Goal: Task Accomplishment & Management: Complete application form

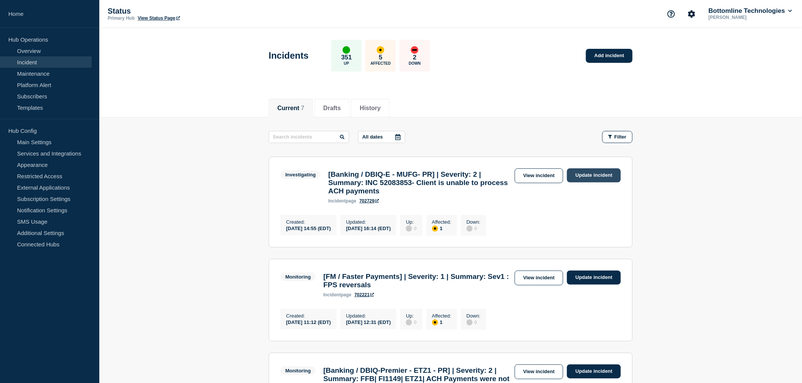
click at [584, 175] on link "Update incident" at bounding box center [594, 176] width 54 height 14
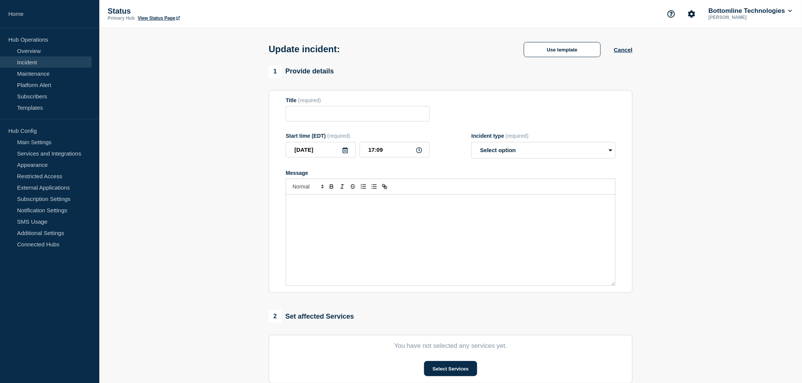
type input "[Banking / DBIQ-E - MUFG- PR] | Severity: 2 | Summary: INC 52083853- Client is …"
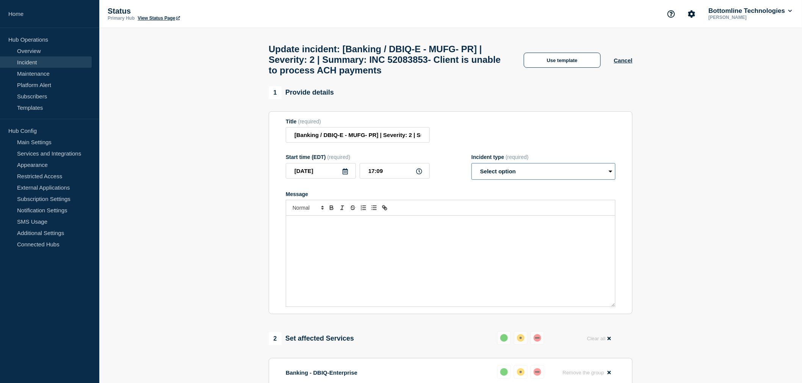
click at [512, 178] on select "Select option Investigating Identified Monitoring Resolved" at bounding box center [543, 171] width 144 height 17
select select "identified"
click at [471, 170] on select "Select option Investigating Identified Monitoring Resolved" at bounding box center [543, 171] width 144 height 17
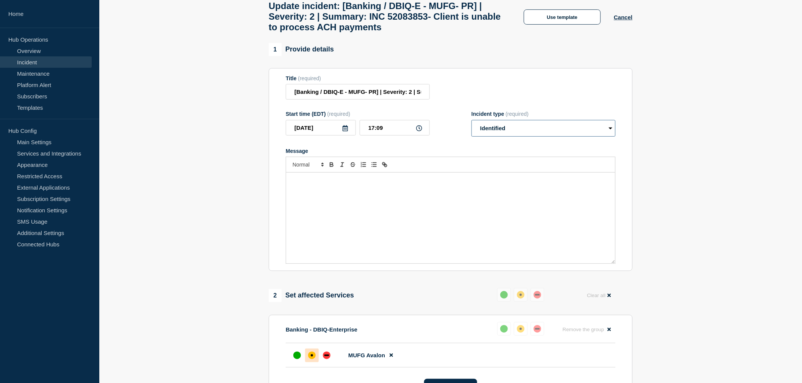
scroll to position [31, 0]
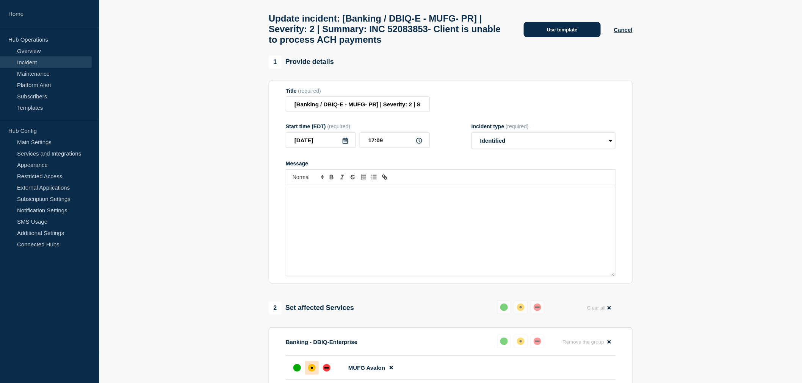
click at [561, 31] on button "Use template" at bounding box center [562, 29] width 77 height 15
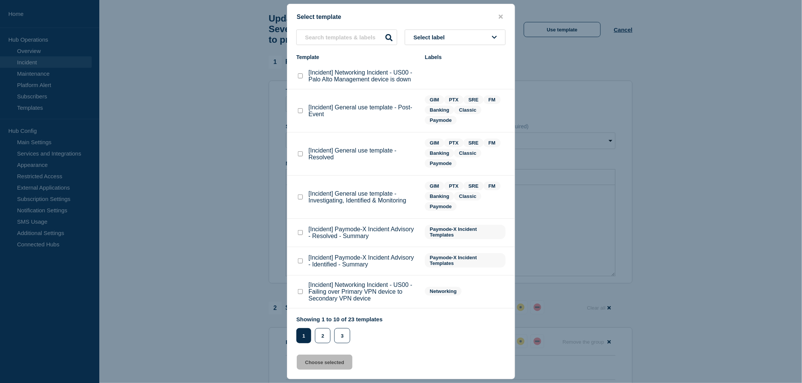
click at [301, 196] on checkbox"] "[Incident] General use template - Investigating, Identified & Monitoring checkb…" at bounding box center [300, 197] width 5 height 5
checkbox checkbox"] "true"
click at [331, 362] on button "Choose selected" at bounding box center [325, 362] width 56 height 15
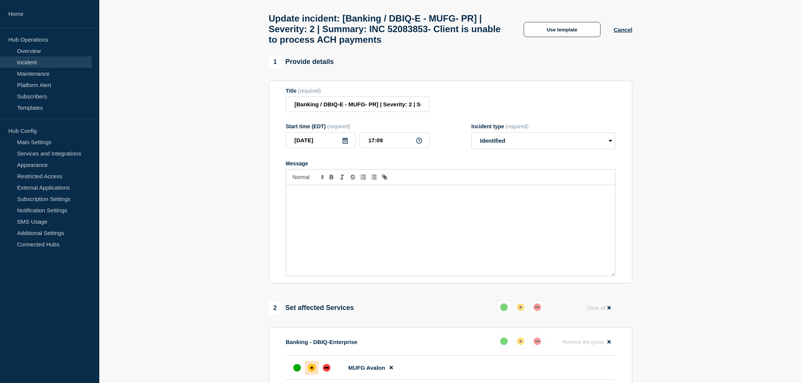
select select "investigating"
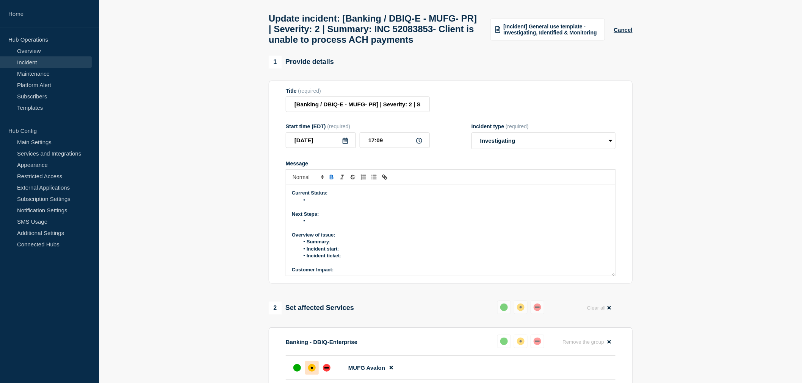
scroll to position [44, 0]
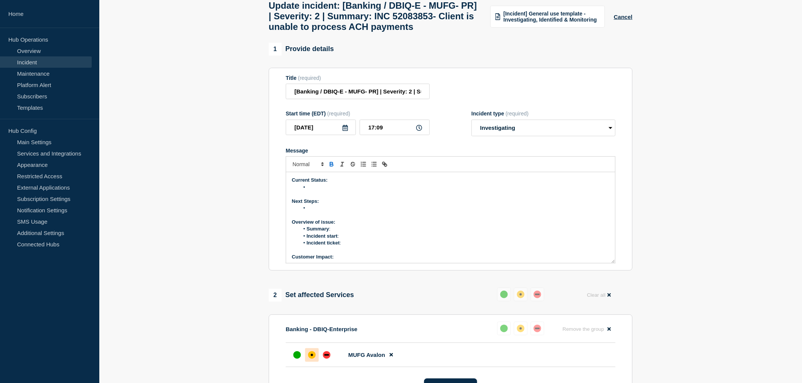
click at [317, 191] on li "Message" at bounding box center [454, 187] width 310 height 7
click at [320, 191] on li "Message" at bounding box center [454, 187] width 310 height 7
click at [309, 191] on li "Message" at bounding box center [454, 187] width 310 height 7
click at [389, 191] on li "workaound is provided to the Bank." at bounding box center [454, 187] width 310 height 7
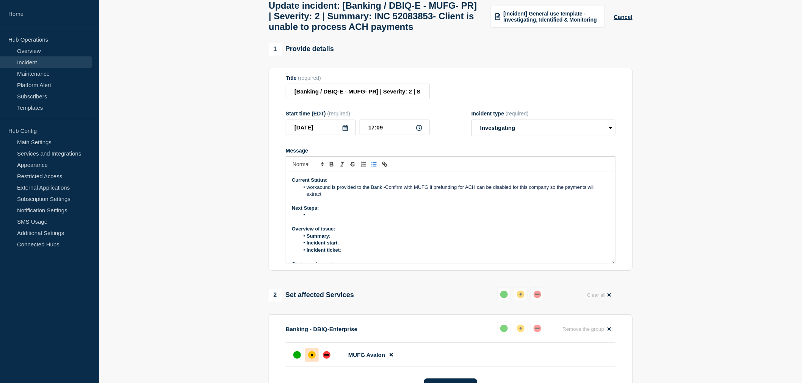
click at [320, 219] on li "Message" at bounding box center [454, 215] width 310 height 7
click at [307, 198] on li "workaound is provided to the Bank - Confirm with MUFG if prefunding for ACH can…" at bounding box center [454, 191] width 310 height 14
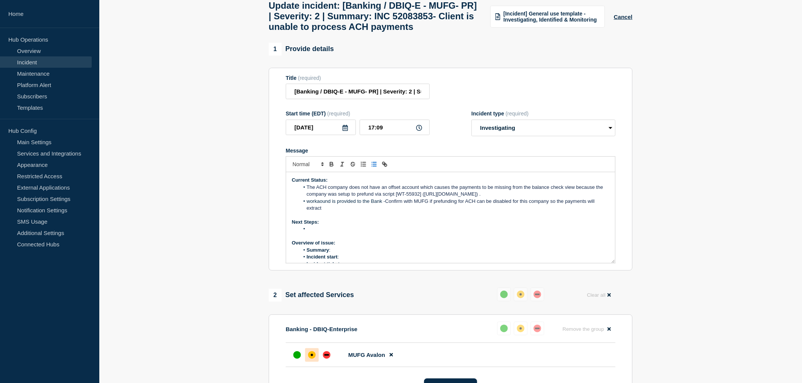
click at [322, 233] on li "Message" at bounding box center [454, 229] width 310 height 7
click at [318, 233] on li "Message" at bounding box center [454, 229] width 310 height 7
drag, startPoint x: 535, startPoint y: 254, endPoint x: 306, endPoint y: 249, distance: 229.2
click at [306, 240] on li "The ACH company does not have an offset account which causes the payments to be…" at bounding box center [454, 233] width 310 height 14
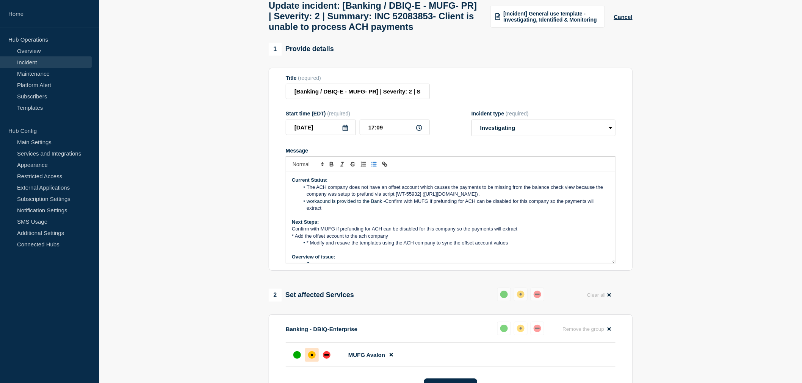
click at [291, 247] on div "Current Status: The ACH company does not have an offset account which causes th…" at bounding box center [450, 217] width 329 height 91
click at [373, 163] on line "Toggle bulleted list" at bounding box center [374, 163] width 3 height 0
click at [294, 239] on span "* Add the offset account to the ach company" at bounding box center [340, 236] width 96 height 6
click at [374, 164] on line "Toggle bulleted list" at bounding box center [374, 164] width 3 height 0
click at [309, 246] on span "* Modify and resave the templates using the ACH company to sync the offset acco…" at bounding box center [407, 243] width 202 height 6
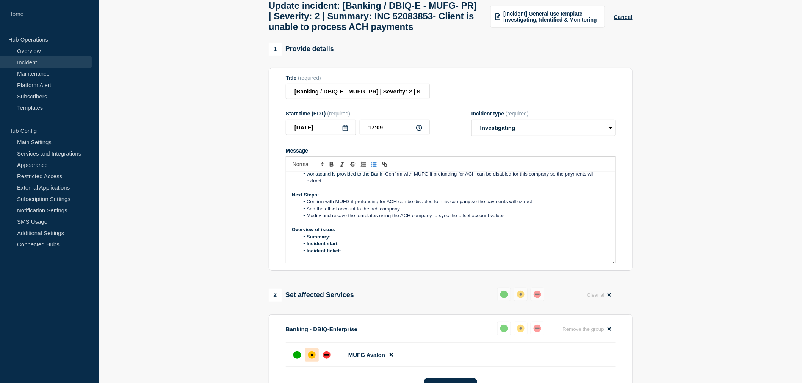
scroll to position [42, 0]
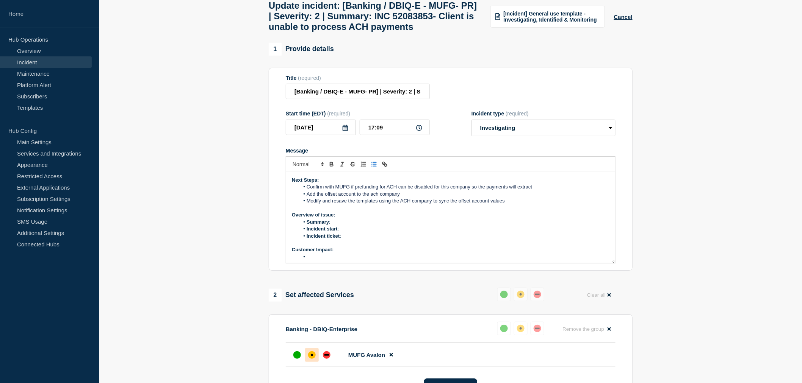
click at [335, 226] on li "Summary :" at bounding box center [454, 222] width 310 height 7
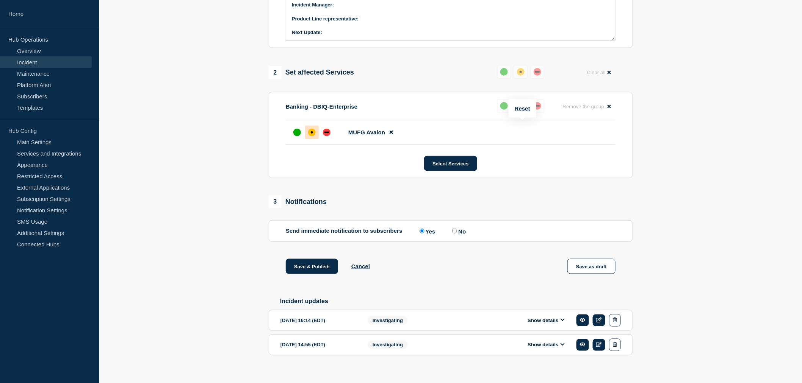
scroll to position [296, 0]
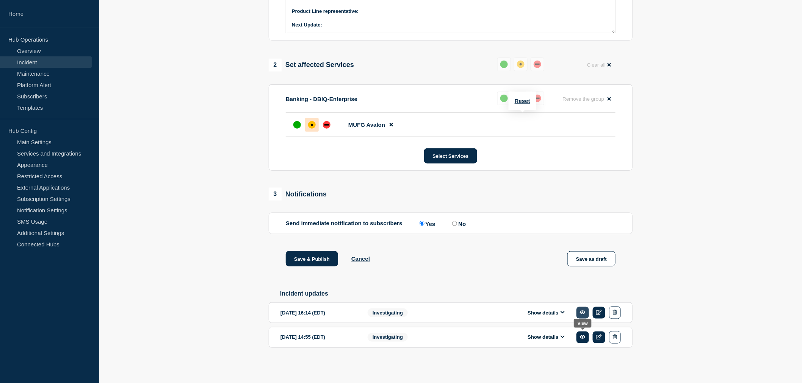
click at [584, 314] on icon at bounding box center [583, 313] width 6 height 4
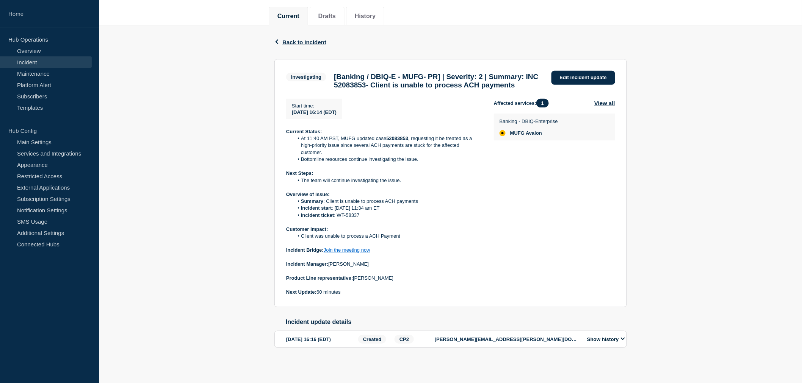
scroll to position [108, 0]
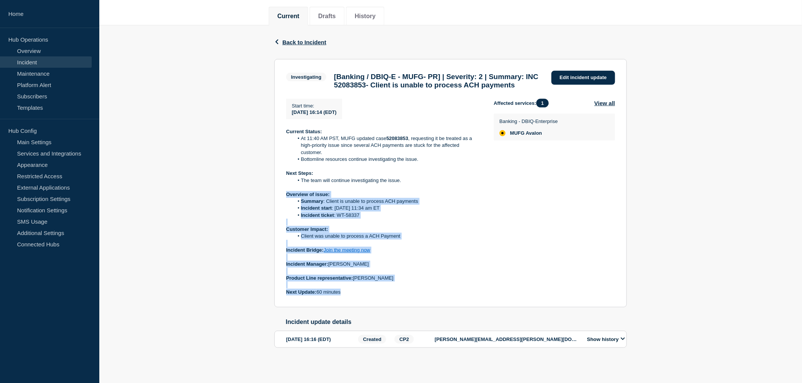
drag, startPoint x: 285, startPoint y: 190, endPoint x: 361, endPoint y: 288, distance: 123.9
click at [361, 288] on section "Investigating [Banking / DBIQ-E - MUFG- PR] | Severity: 2 | Summary: INC 520838…" at bounding box center [450, 183] width 352 height 249
copy div "Overview of issue: Summary : Client is unable to process ACH payments Incident …"
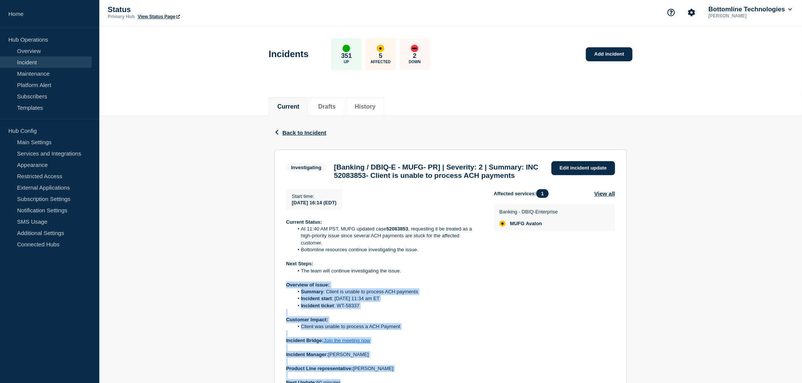
scroll to position [0, 0]
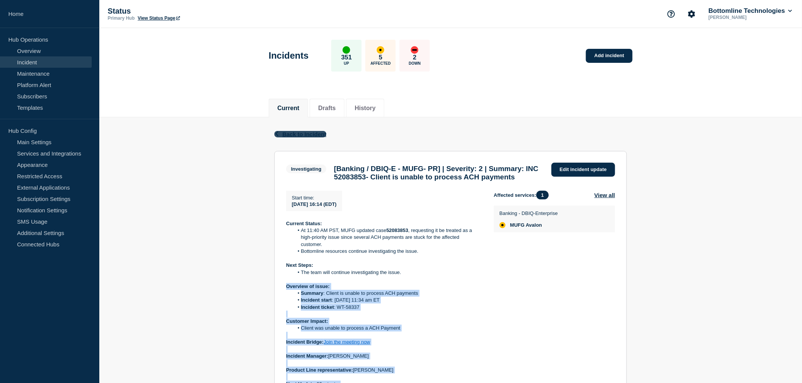
click at [313, 134] on span "Back to Incident" at bounding box center [304, 134] width 44 height 6
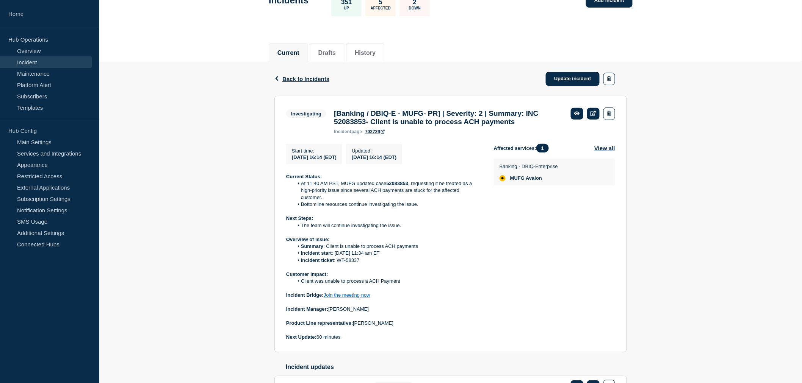
scroll to position [110, 0]
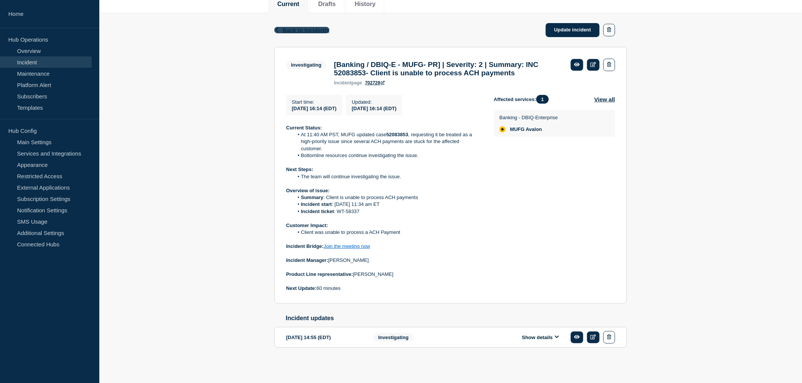
click at [305, 27] on span "Back to Incidents" at bounding box center [305, 30] width 47 height 6
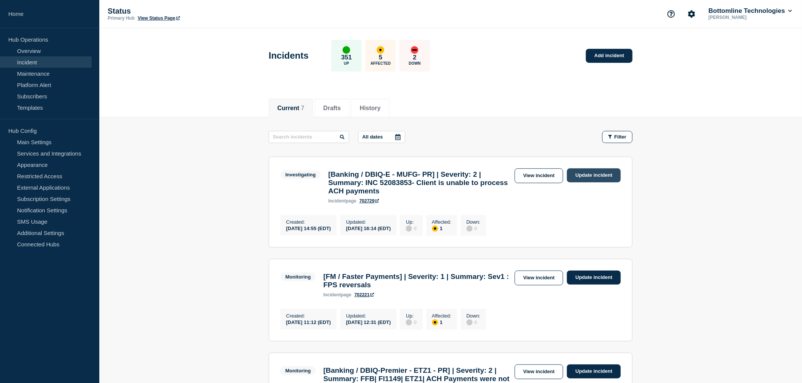
click at [589, 173] on link "Update incident" at bounding box center [594, 176] width 54 height 14
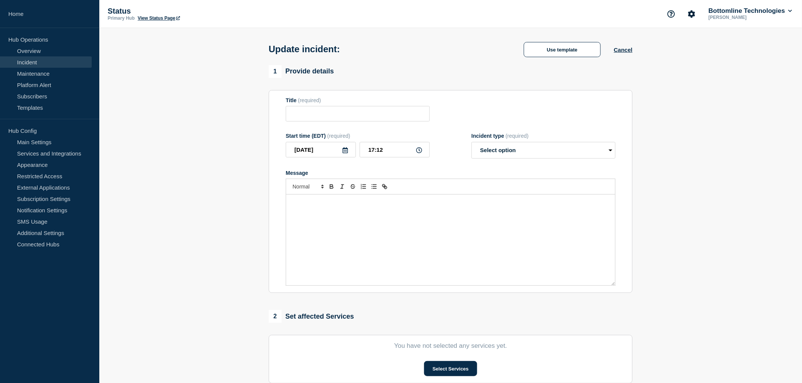
type input "[Banking / DBIQ-E - MUFG- PR] | Severity: 2 | Summary: INC 52083853- Client is …"
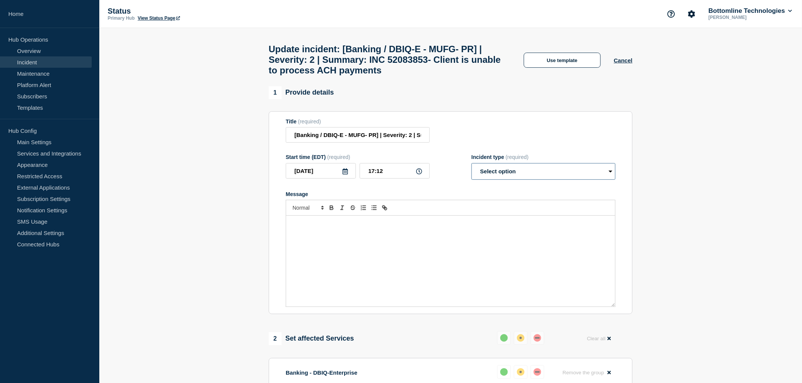
click at [494, 177] on select "Select option Investigating Identified Monitoring Resolved" at bounding box center [543, 171] width 144 height 17
select select "identified"
click at [471, 170] on select "Select option Investigating Identified Monitoring Resolved" at bounding box center [543, 171] width 144 height 17
click at [548, 66] on button "Use template" at bounding box center [562, 60] width 77 height 15
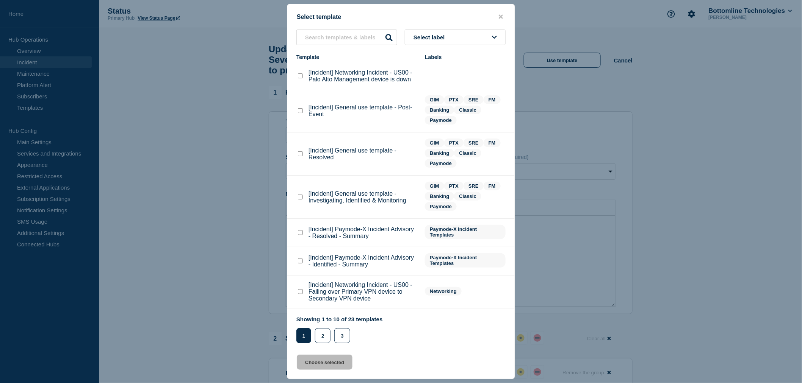
click at [611, 248] on div at bounding box center [401, 191] width 802 height 383
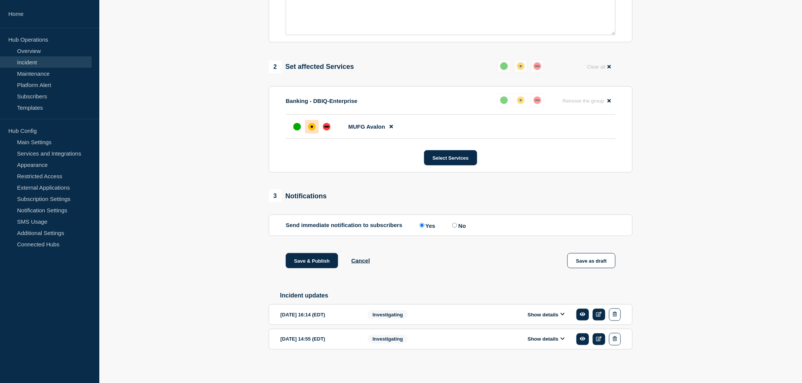
scroll to position [283, 0]
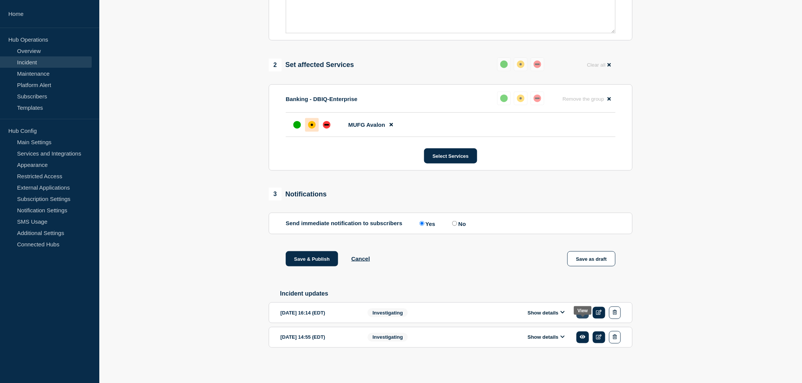
click at [581, 309] on link at bounding box center [582, 313] width 13 height 12
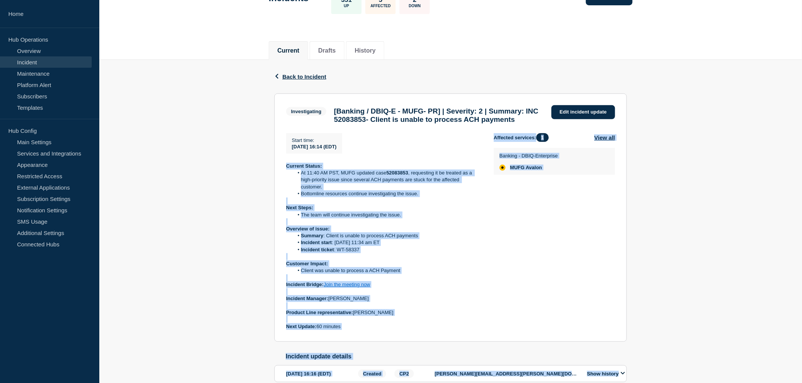
scroll to position [108, 0]
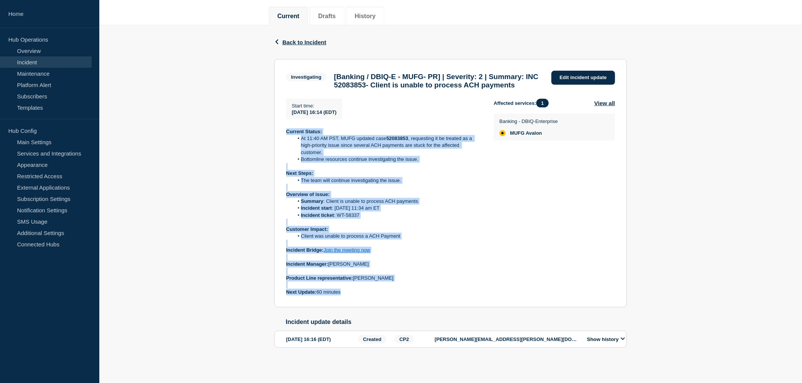
drag, startPoint x: 284, startPoint y: 233, endPoint x: 370, endPoint y: 293, distance: 104.8
click at [370, 293] on section "Investigating [Banking / DBIQ-E - MUFG- PR] | Severity: 2 | Summary: INC 520838…" at bounding box center [450, 183] width 352 height 249
copy div "Current Status: At 11:40 AM PST, MUFG updated case 52083853 , requesting it be …"
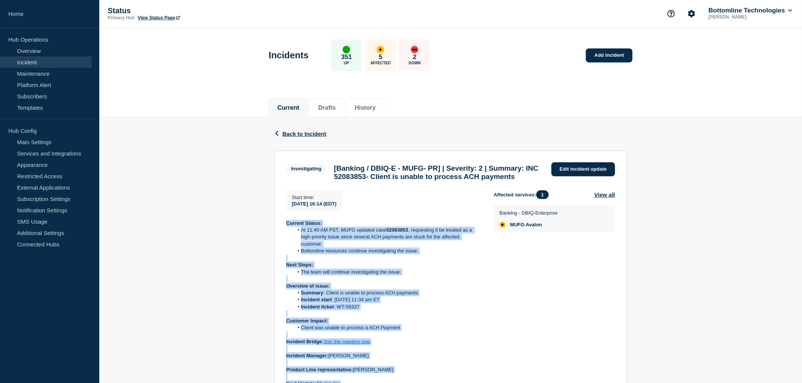
scroll to position [0, 0]
click at [294, 134] on span "Back to Incident" at bounding box center [304, 134] width 44 height 6
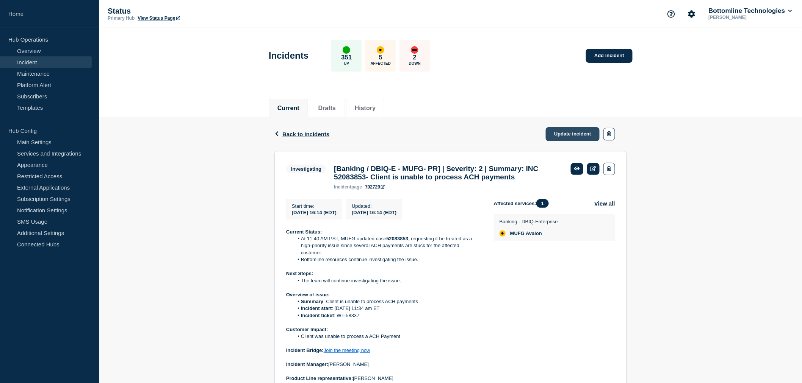
click at [565, 131] on link "Update incident" at bounding box center [572, 134] width 54 height 14
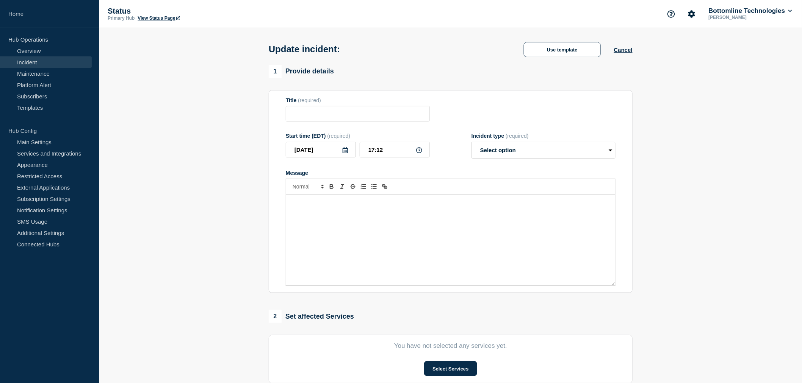
type input "[Banking / DBIQ-E - MUFG- PR] | Severity: 2 | Summary: INC 52083853- Client is …"
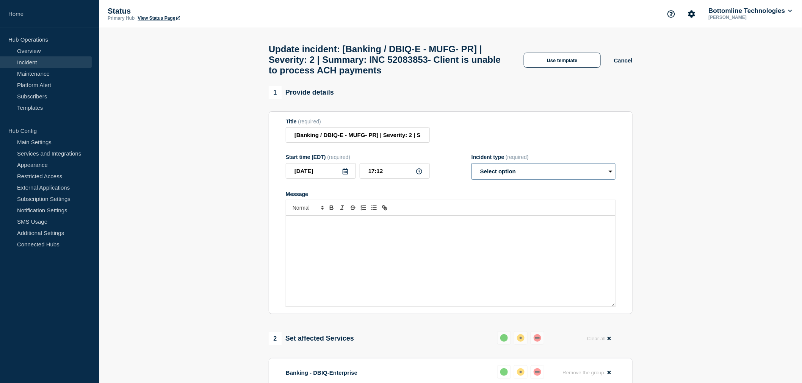
click at [484, 179] on select "Select option Investigating Identified Monitoring Resolved" at bounding box center [543, 171] width 144 height 17
select select "identified"
click at [471, 170] on select "Select option Investigating Identified Monitoring Resolved" at bounding box center [543, 171] width 144 height 17
click at [548, 63] on button "Use template" at bounding box center [562, 60] width 77 height 15
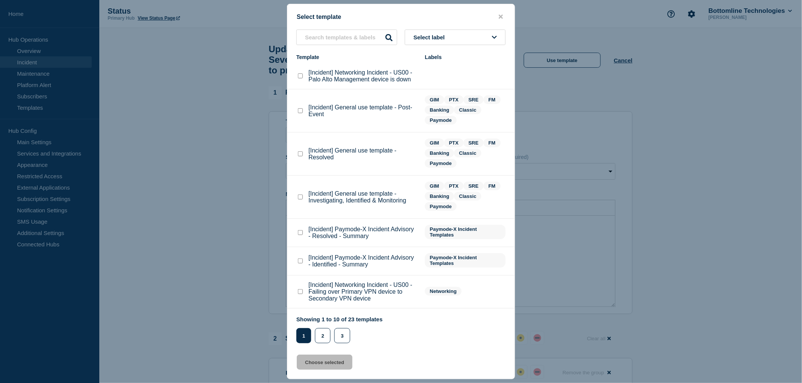
click at [666, 125] on div at bounding box center [401, 191] width 802 height 383
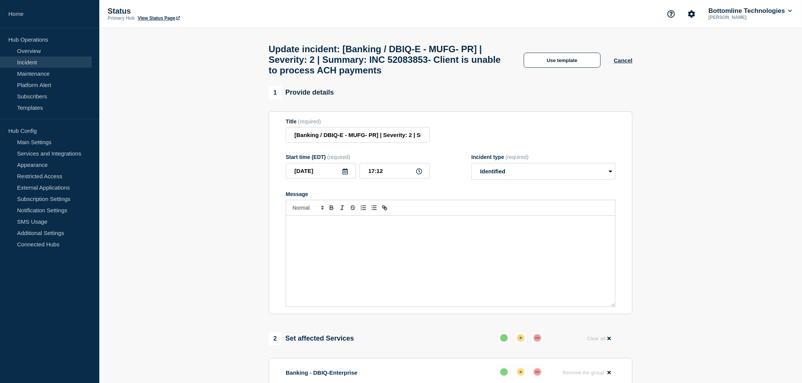
click at [313, 256] on div "Message" at bounding box center [450, 261] width 329 height 91
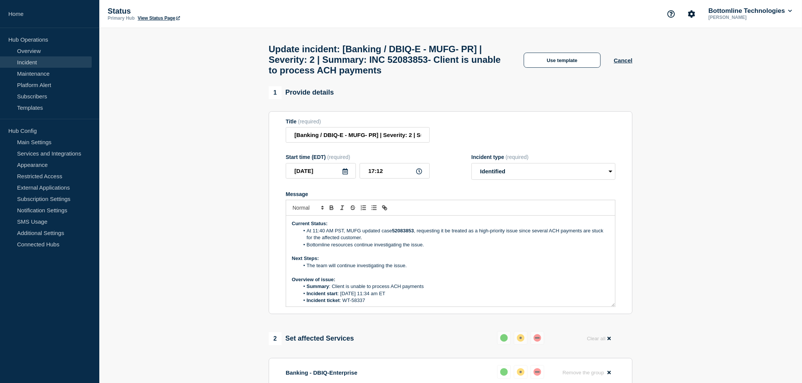
click at [392, 297] on li "Incident start : [DATE] 11:34 am ET" at bounding box center [454, 294] width 310 height 7
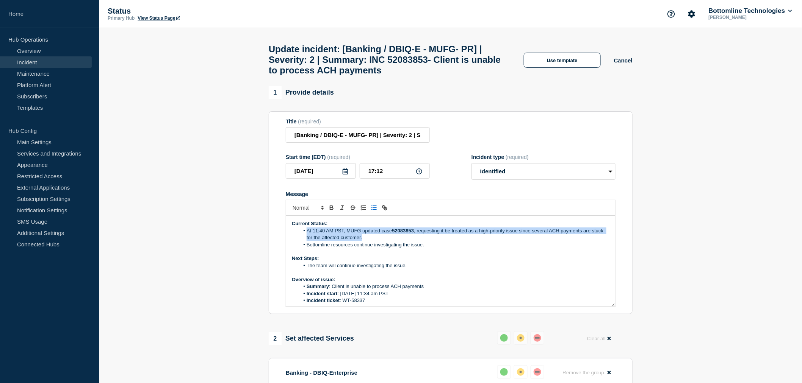
drag, startPoint x: 375, startPoint y: 245, endPoint x: 307, endPoint y: 237, distance: 68.6
click at [307, 237] on li "At 11:40 AM PST, MUFG updated case 52083853 , requesting it be treated as a hig…" at bounding box center [454, 235] width 310 height 14
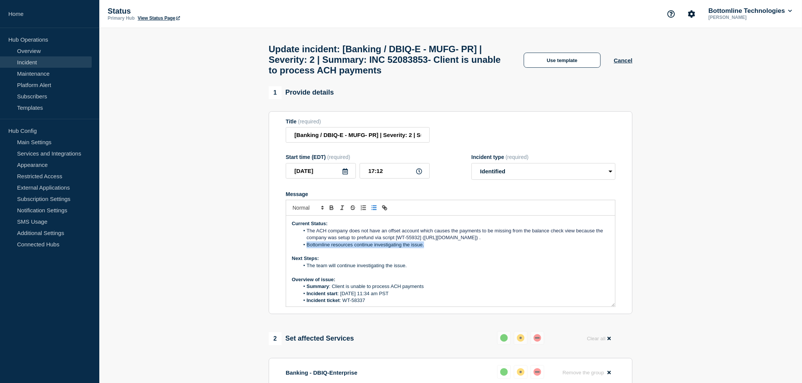
drag, startPoint x: 426, startPoint y: 254, endPoint x: 306, endPoint y: 252, distance: 120.1
click at [306, 248] on li "Bottomline resources continue investigating the issue." at bounding box center [454, 245] width 310 height 7
drag, startPoint x: 411, startPoint y: 273, endPoint x: 307, endPoint y: 273, distance: 103.8
click at [307, 269] on li "The team will continue investigating the issue." at bounding box center [454, 266] width 310 height 7
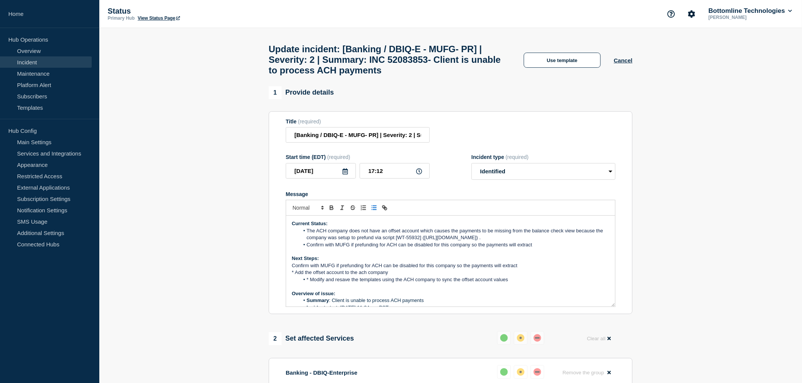
drag, startPoint x: 294, startPoint y: 272, endPoint x: 309, endPoint y: 266, distance: 15.3
click at [294, 269] on span "Confirm with MUFG if prefunding for ACH can be disabled for this company so the…" at bounding box center [404, 266] width 225 height 6
click at [372, 208] on line "Toggle bulleted list" at bounding box center [372, 208] width 0 height 0
click at [296, 275] on span "* Add the offset account to the ach company" at bounding box center [340, 273] width 96 height 6
click at [374, 211] on icon "Toggle bulleted list" at bounding box center [373, 208] width 7 height 7
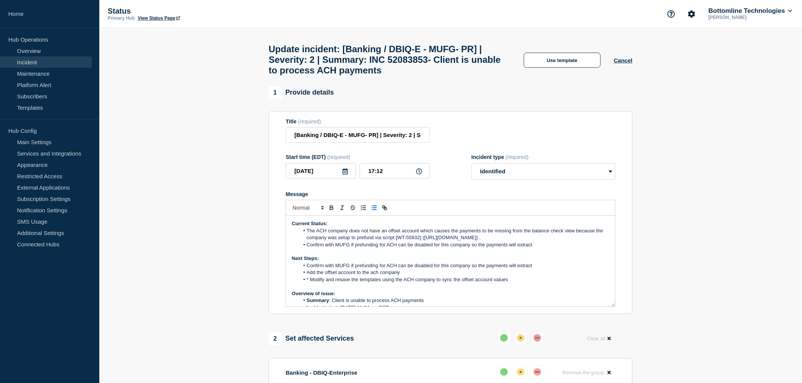
click at [309, 283] on span "* Modify and resave the templates using the ACH company to sync the offset acco…" at bounding box center [407, 280] width 202 height 6
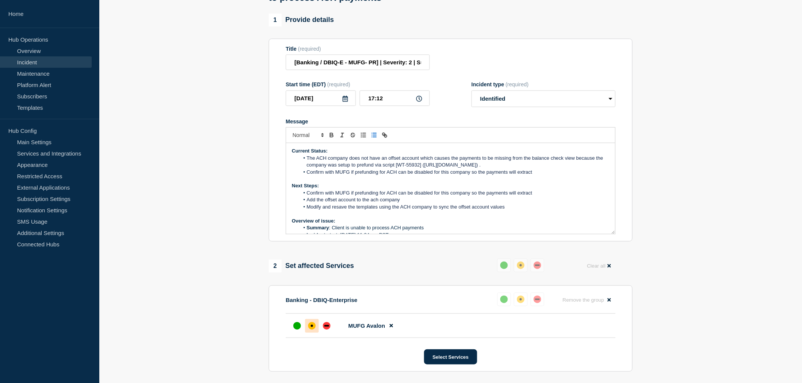
drag, startPoint x: 515, startPoint y: 216, endPoint x: 286, endPoint y: 158, distance: 236.4
click at [286, 158] on div "Current Status: The ACH company does not have an offset account which causes th…" at bounding box center [450, 188] width 329 height 91
drag, startPoint x: 512, startPoint y: 213, endPoint x: 286, endPoint y: 155, distance: 233.1
click at [286, 155] on div "Current Status: The ACH company does not have an offset account which causes th…" at bounding box center [450, 188] width 329 height 91
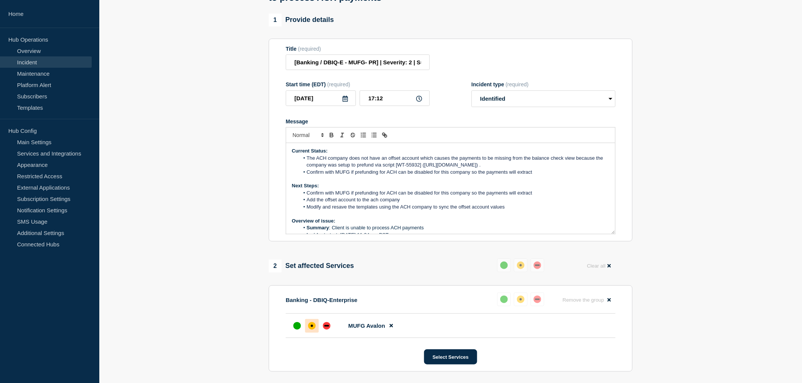
copy div "Current Status: The ACH company does not have an offset account which causes th…"
click at [475, 196] on span "Confirm with MUFG if prefunding for ACH can be disabled for this company so the…" at bounding box center [418, 193] width 225 height 6
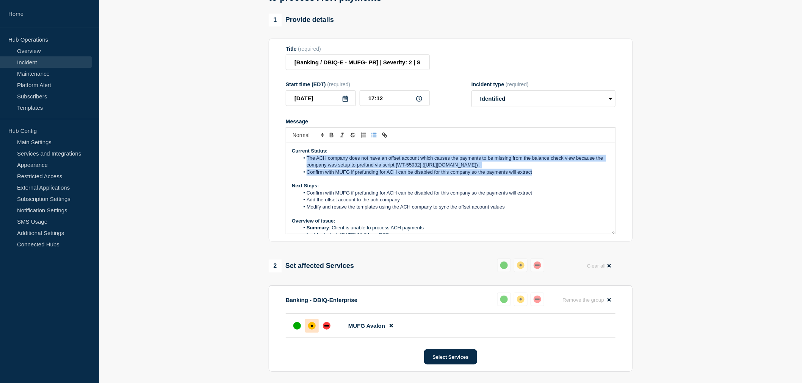
drag, startPoint x: 538, startPoint y: 180, endPoint x: 305, endPoint y: 166, distance: 233.8
click at [305, 166] on ol "The ACH company does not have an offset account which causes the payments to be…" at bounding box center [450, 165] width 317 height 21
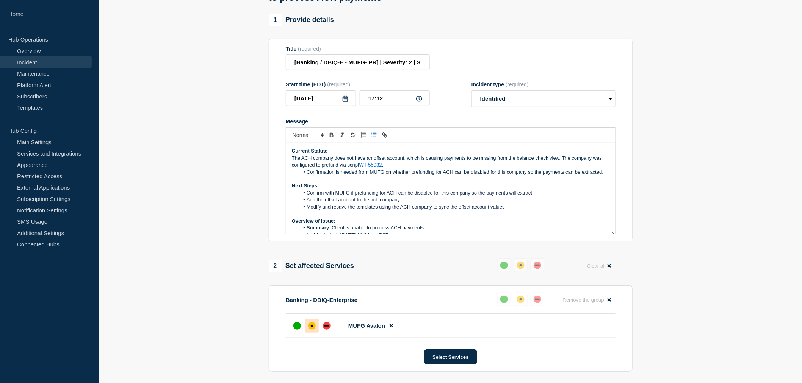
click at [291, 164] on div "Current Status: The ACH company does not have an offset account, which is causi…" at bounding box center [450, 188] width 329 height 91
drag, startPoint x: 373, startPoint y: 141, endPoint x: 361, endPoint y: 154, distance: 18.0
click at [372, 139] on icon "Toggle bulleted list" at bounding box center [373, 135] width 7 height 7
drag, startPoint x: 510, startPoint y: 220, endPoint x: 309, endPoint y: 208, distance: 201.5
click at [309, 208] on ol "Confirm with MUFG if prefunding for ACH can be disabled for this company so the…" at bounding box center [450, 200] width 317 height 21
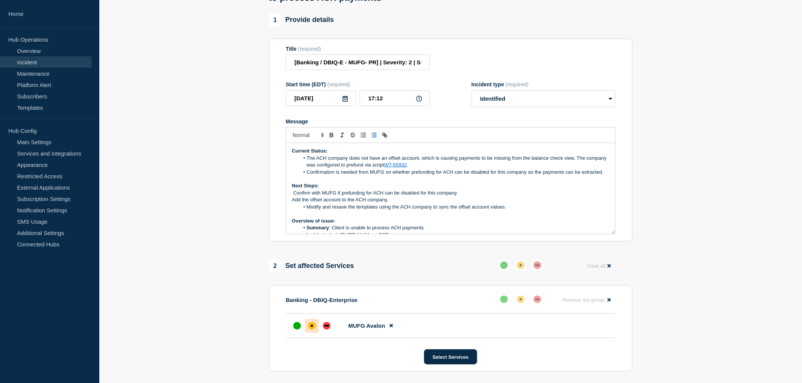
click at [293, 197] on p "Confirm with MUFG if prefunding for ACH can be disabled for this company." at bounding box center [450, 193] width 317 height 7
click at [374, 139] on icon "Toggle bulleted list" at bounding box center [373, 135] width 7 height 7
click at [292, 203] on p "Add the offset account to the ACH company." at bounding box center [450, 200] width 317 height 7
click at [374, 139] on icon "Toggle bulleted list" at bounding box center [373, 135] width 7 height 7
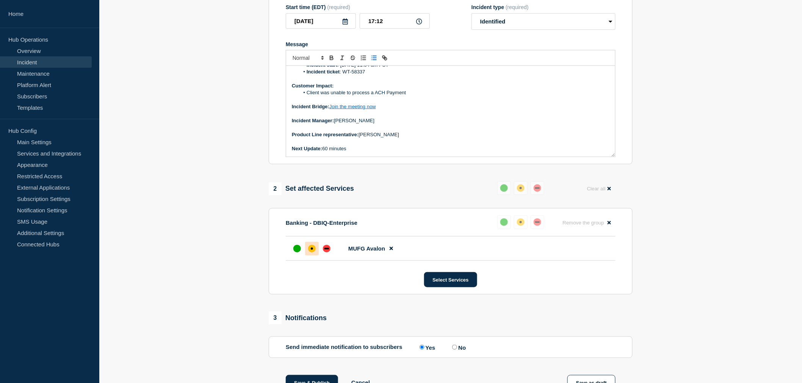
scroll to position [31, 0]
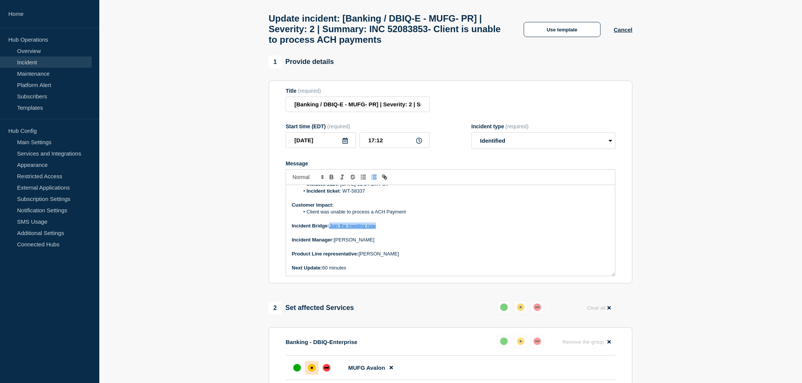
drag, startPoint x: 383, startPoint y: 233, endPoint x: 331, endPoint y: 236, distance: 52.0
click at [331, 230] on p "Incident Bridge: Join the meeting now" at bounding box center [450, 226] width 317 height 7
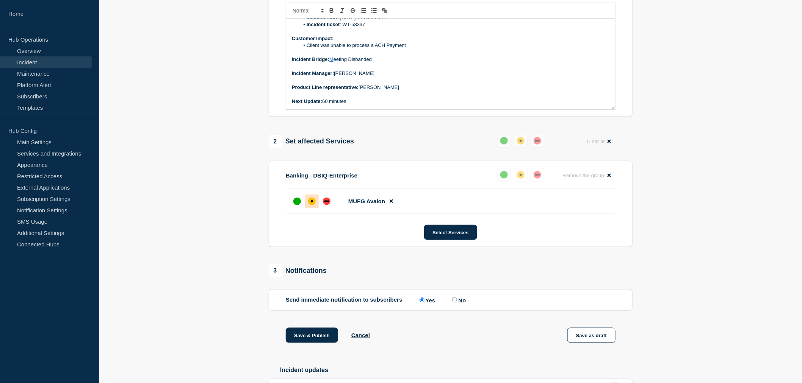
scroll to position [199, 0]
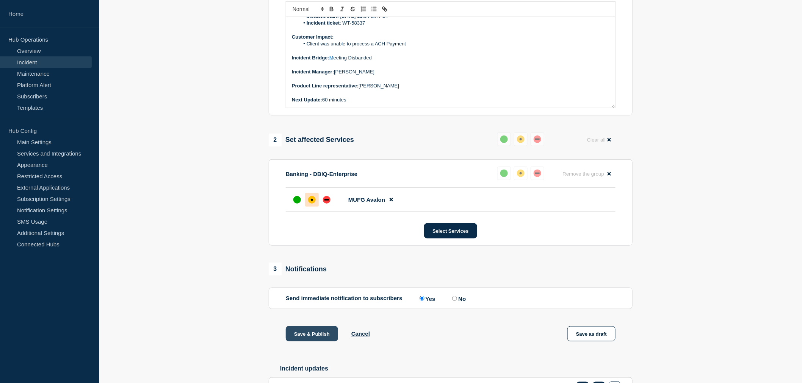
click at [306, 340] on button "Save & Publish" at bounding box center [312, 334] width 52 height 15
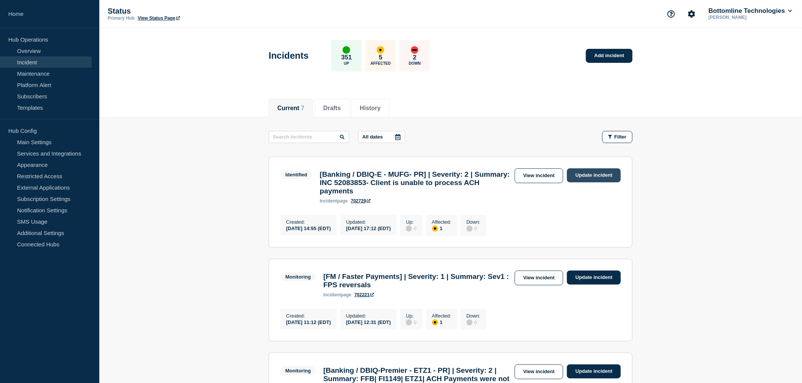
click at [577, 174] on link "Update incident" at bounding box center [594, 176] width 54 height 14
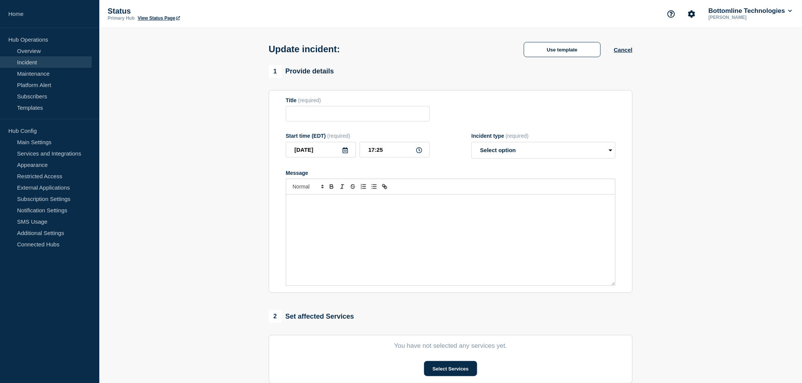
type input "[Banking / DBIQ-E - MUFG- PR] | Severity: 2 | Summary: INC 52083853- Client is …"
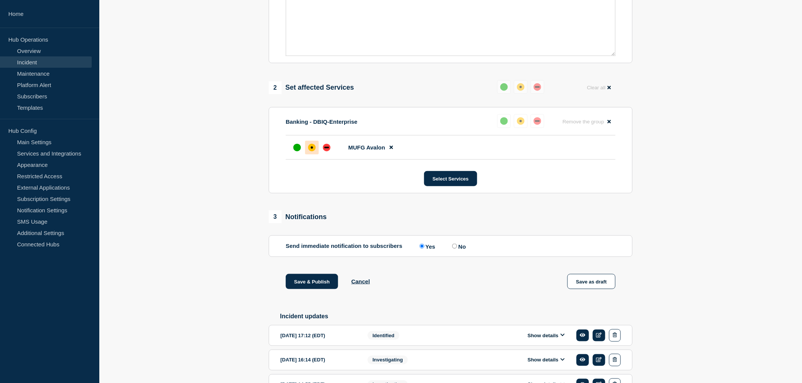
scroll to position [308, 0]
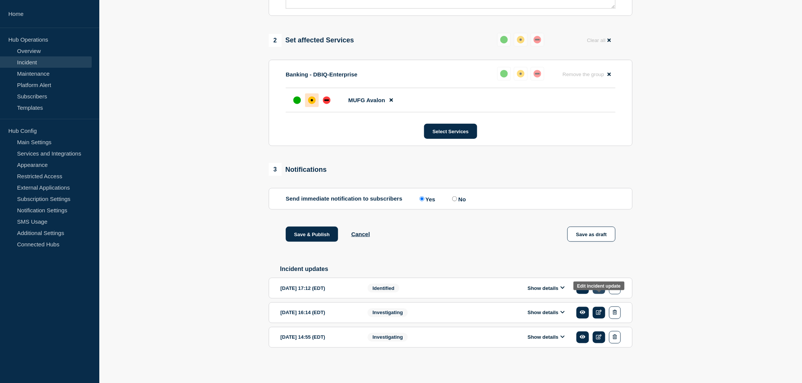
click at [595, 292] on link at bounding box center [598, 289] width 13 height 12
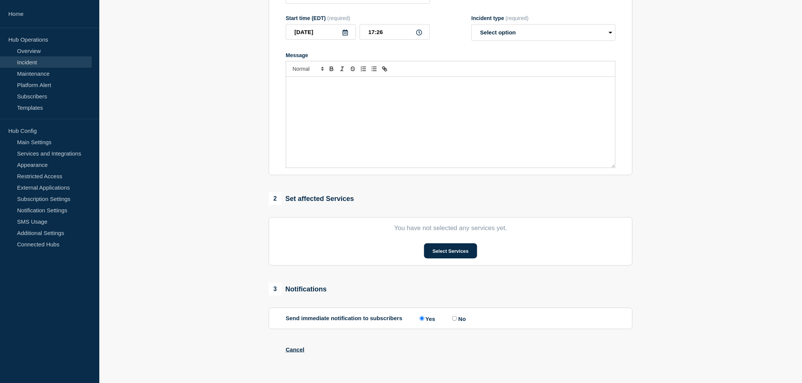
type input "[Banking / DBIQ-E - MUFG- PR] | Severity: 2 | Summary: INC 52083853- Client is …"
type input "17:12"
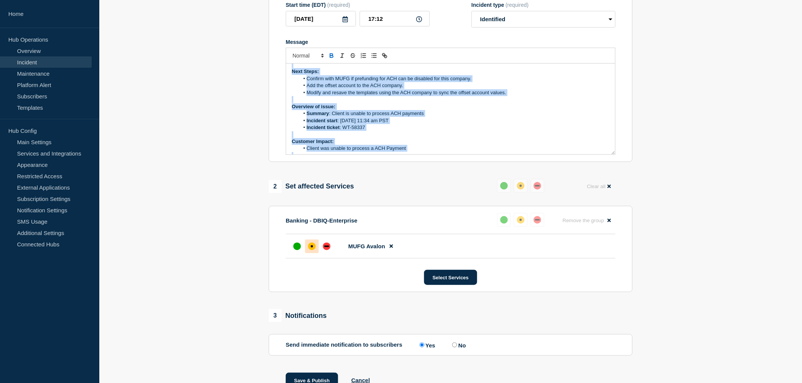
scroll to position [100, 0]
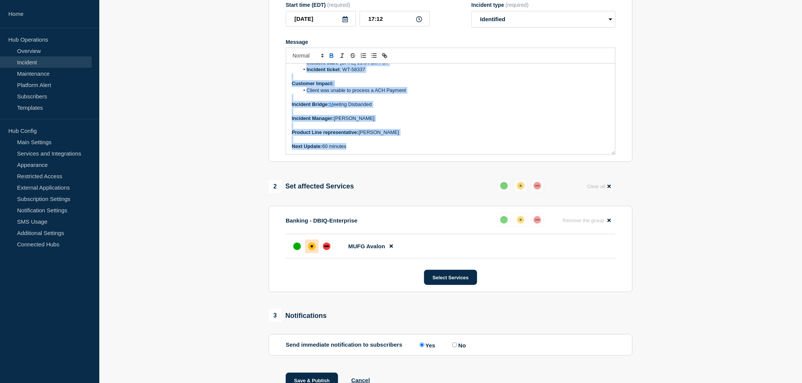
drag, startPoint x: 291, startPoint y: 75, endPoint x: 400, endPoint y: 173, distance: 147.0
click at [400, 173] on div "1 Provide details Title (required) [Banking / DBIQ-E - MUFG- PR] | Severity: 2 …" at bounding box center [450, 171] width 372 height 474
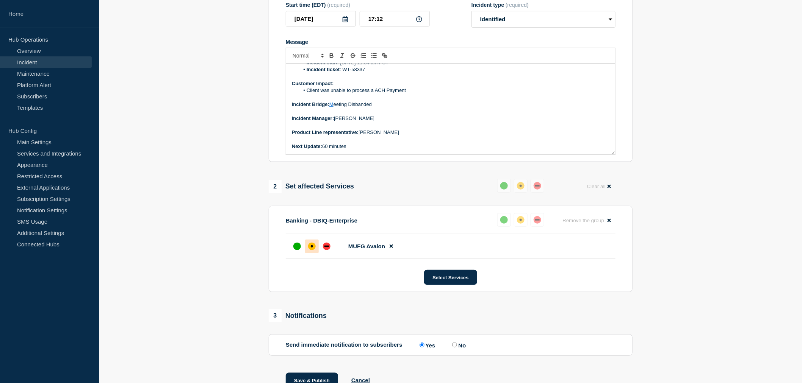
click at [400, 173] on div "1 Provide details Title (required) [Banking / DBIQ-E - MUFG- PR] | Severity: 2 …" at bounding box center [450, 171] width 372 height 474
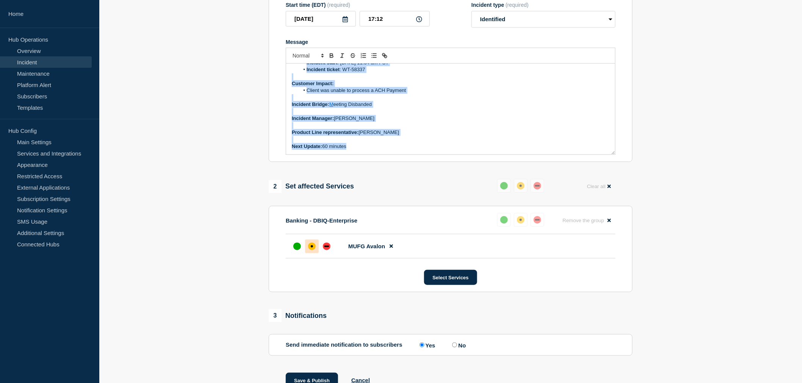
scroll to position [0, 0]
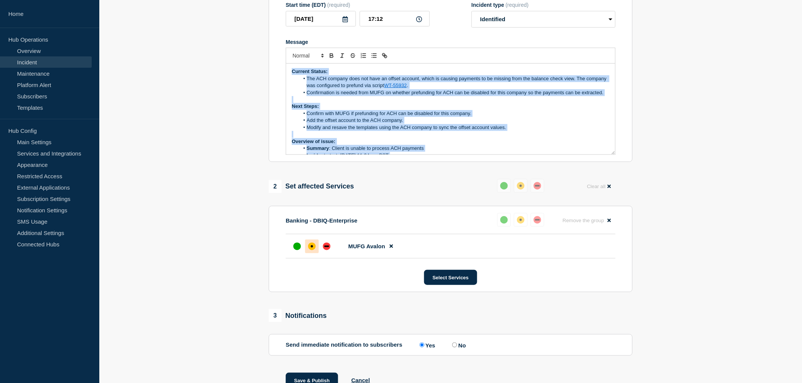
drag, startPoint x: 359, startPoint y: 148, endPoint x: 249, endPoint y: 44, distance: 151.7
click at [249, 44] on section "1 Provide details Title (required) [Banking / DBIQ-E - MUFG- PR] | Severity: 2 …" at bounding box center [450, 171] width 702 height 474
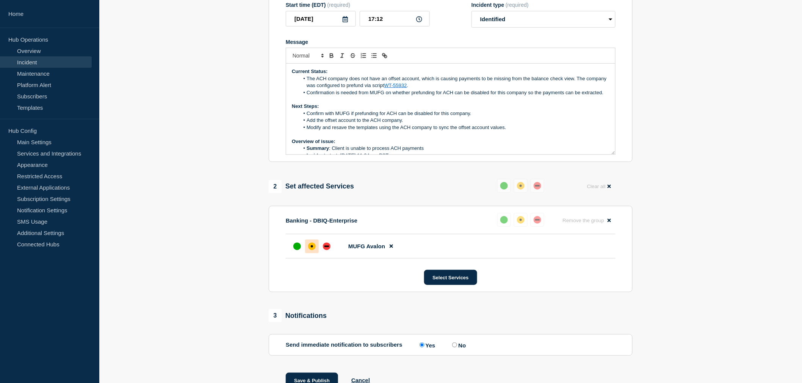
click at [249, 44] on section "1 Provide details Title (required) [Banking / DBIQ-E - MUFG- PR] | Severity: 2 …" at bounding box center [450, 171] width 702 height 474
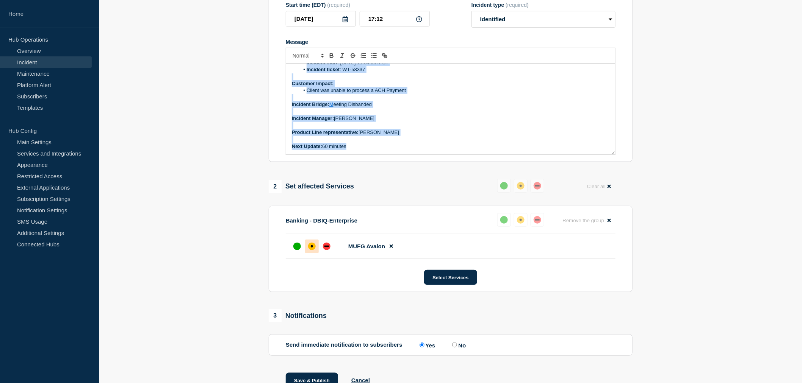
scroll to position [100, 0]
drag, startPoint x: 292, startPoint y: 78, endPoint x: 380, endPoint y: 182, distance: 136.5
click at [380, 182] on div "1 Provide details Title (required) [Banking / DBIQ-E - MUFG- PR] | Severity: 2 …" at bounding box center [450, 171] width 372 height 474
copy div "Current Status: The ACH company does not have an offset account, which is causi…"
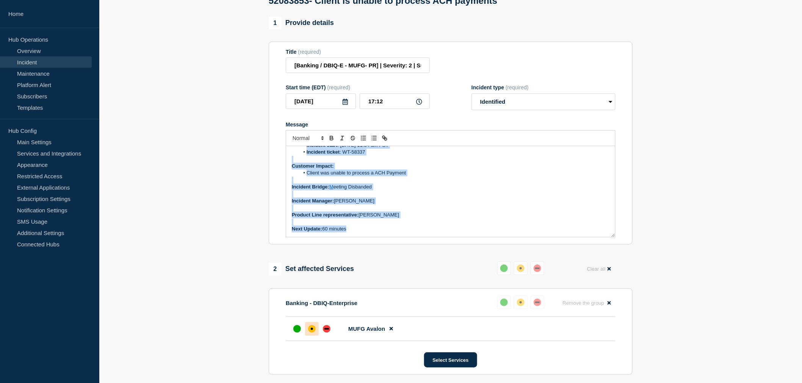
scroll to position [0, 0]
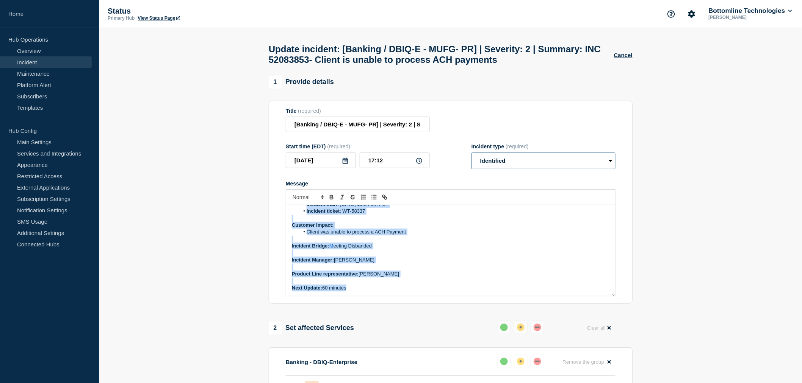
click at [484, 168] on select "Select option Investigating Identified Monitoring Resolved" at bounding box center [543, 161] width 144 height 17
select select "resolved"
click at [471, 157] on select "Select option Investigating Identified Monitoring Resolved" at bounding box center [543, 161] width 144 height 17
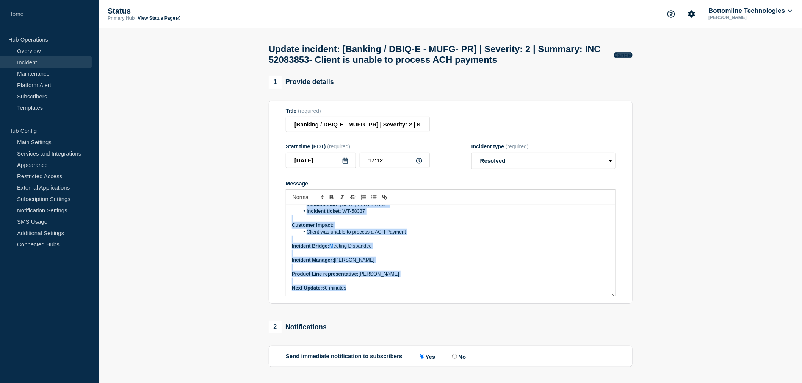
click at [622, 54] on button "Cancel" at bounding box center [623, 55] width 19 height 6
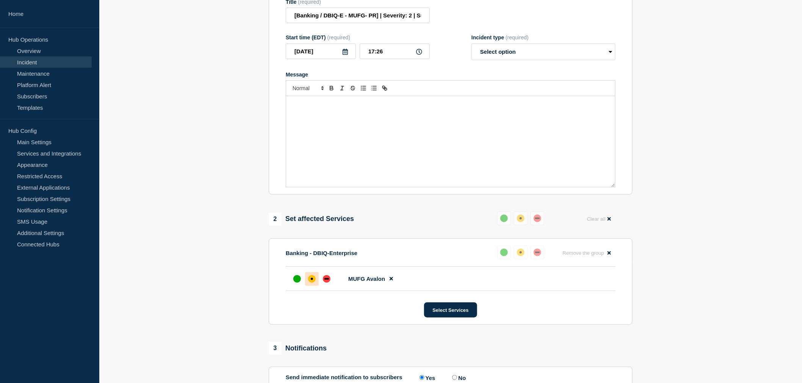
scroll to position [146, 0]
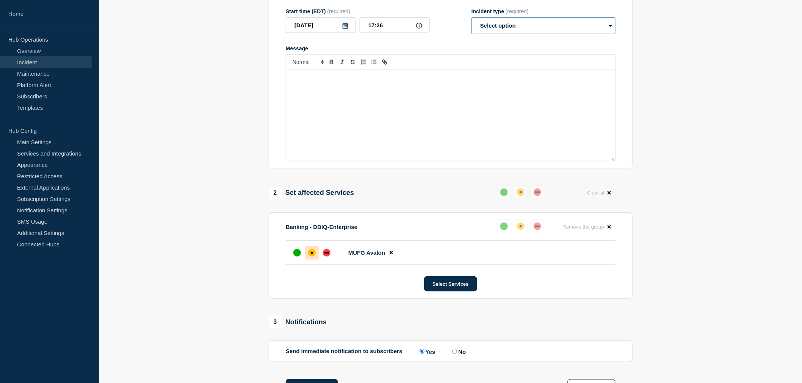
click at [501, 31] on select "Select option Investigating Identified Monitoring Resolved" at bounding box center [543, 25] width 144 height 17
select select "resolved"
click at [471, 24] on select "Select option Investigating Identified Monitoring Resolved" at bounding box center [543, 25] width 144 height 17
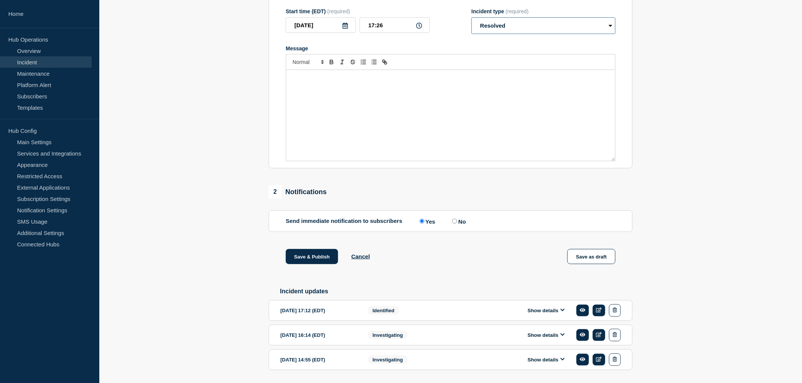
scroll to position [0, 0]
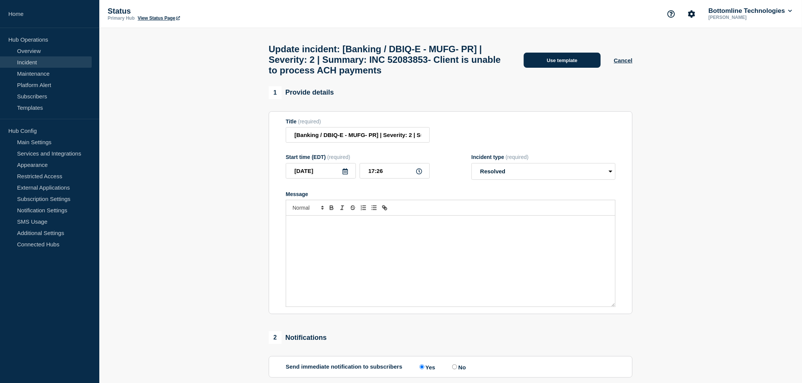
click at [549, 63] on button "Use template" at bounding box center [562, 60] width 77 height 15
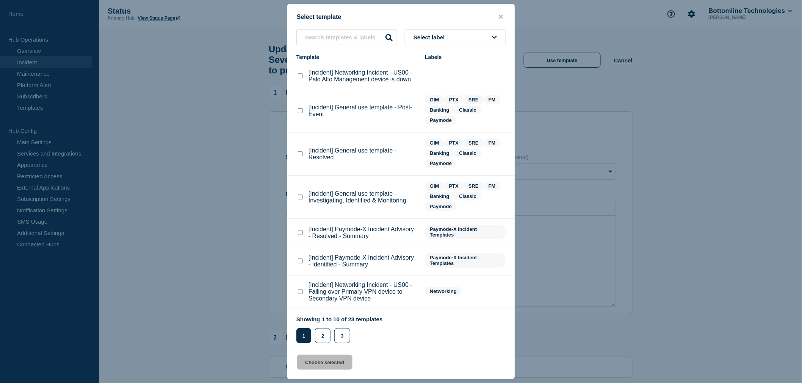
click at [298, 153] on checkbox"] "[Incident] General use template - Resolved checkbox" at bounding box center [300, 154] width 5 height 5
checkbox checkbox"] "true"
click at [327, 367] on button "Choose selected" at bounding box center [325, 362] width 56 height 15
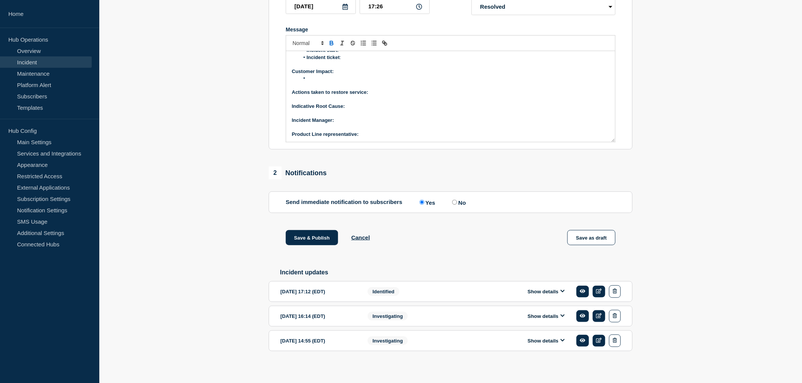
scroll to position [190, 0]
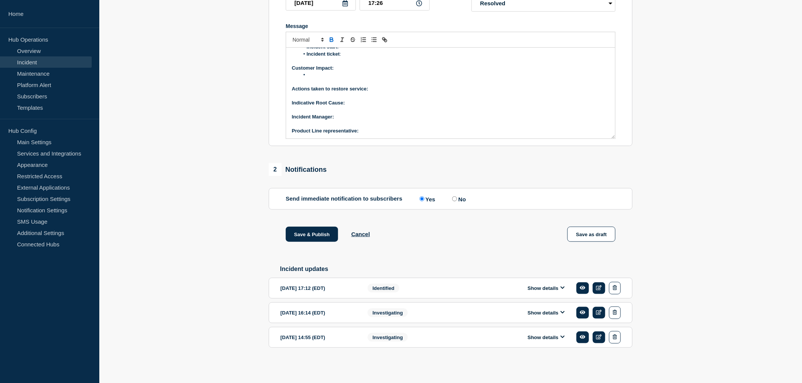
click at [368, 128] on p "Product Line representative:" at bounding box center [450, 131] width 317 height 7
click at [314, 61] on li "Message" at bounding box center [454, 62] width 310 height 7
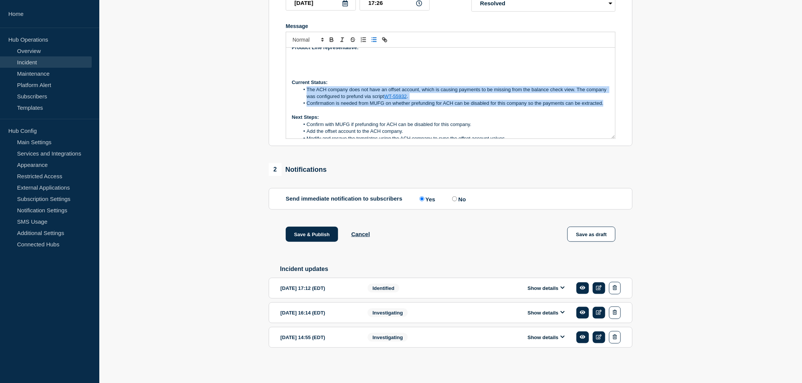
drag, startPoint x: 333, startPoint y: 107, endPoint x: 307, endPoint y: 88, distance: 31.9
click at [307, 88] on ol "The ACH company does not have an offset account, which is causing payments to b…" at bounding box center [450, 96] width 317 height 21
click at [307, 88] on li "The ACH company does not have an offset account, which is causing payments to b…" at bounding box center [454, 93] width 310 height 14
drag, startPoint x: 332, startPoint y: 108, endPoint x: 305, endPoint y: 88, distance: 34.3
click at [305, 88] on ol "The ACH company does not have an offset account, which is causing payments to b…" at bounding box center [450, 96] width 317 height 21
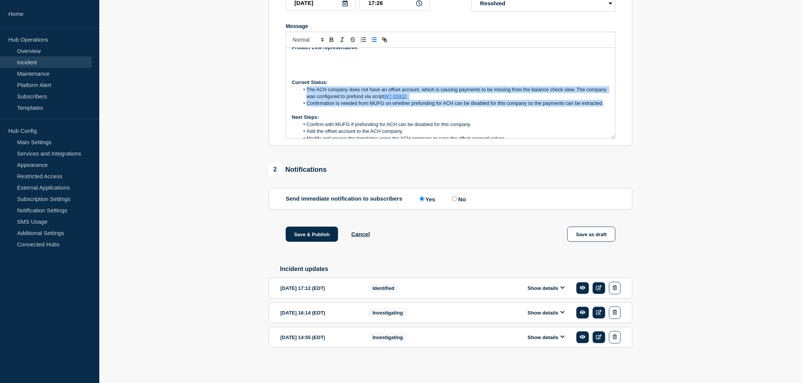
copy ol "The ACH company does not have an offset account, which is causing payments to b…"
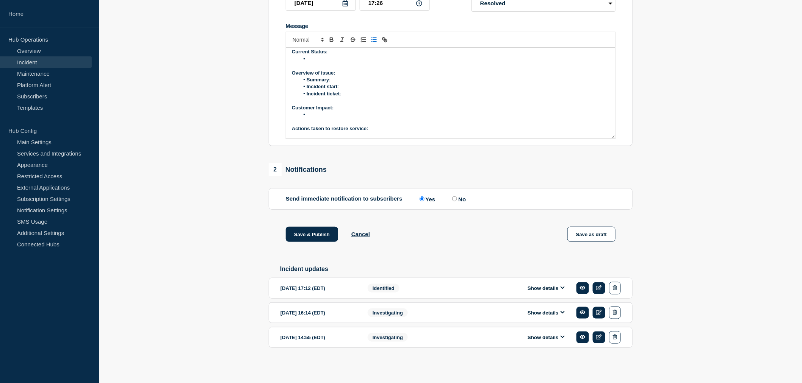
scroll to position [0, 0]
click at [313, 61] on li "Message" at bounding box center [454, 62] width 310 height 7
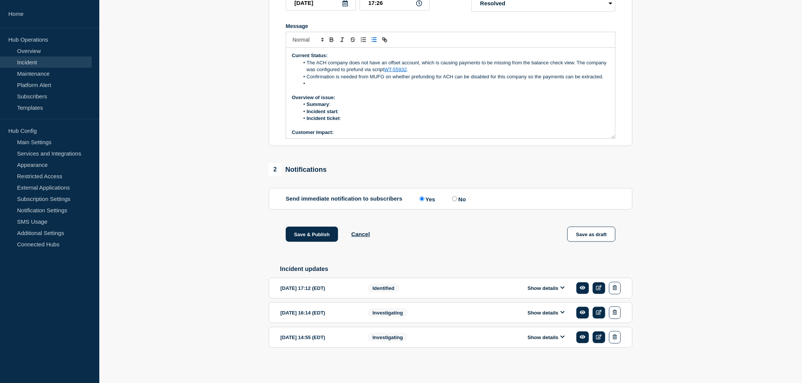
click at [308, 75] on li "Confirmation is needed from MUFG on whether prefunding for ACH can be disabled …" at bounding box center [454, 76] width 310 height 7
drag, startPoint x: 346, startPoint y: 74, endPoint x: 448, endPoint y: 74, distance: 102.3
click at [448, 74] on li "MUFG confirmed Confirmation is needed from MUFG on whether prefunding for ACH c…" at bounding box center [454, 80] width 310 height 14
drag, startPoint x: 414, startPoint y: 74, endPoint x: 448, endPoint y: 73, distance: 34.1
click at [448, 73] on li "MUFG confirmed to disable prefunding for ACH can be disabled for this company s…" at bounding box center [454, 76] width 310 height 7
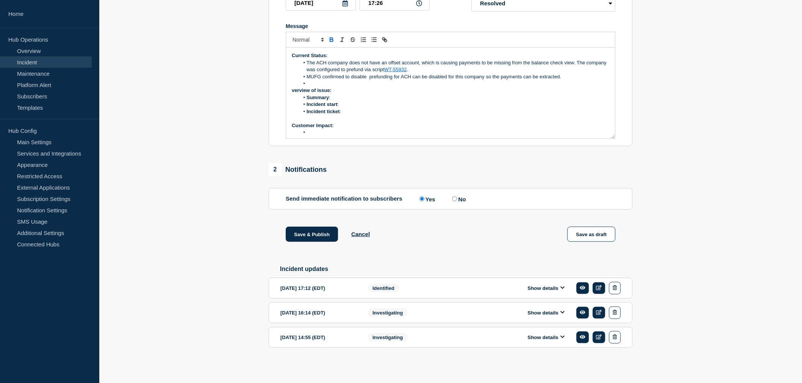
click at [447, 73] on li "MUFG confirmed to disable prefunding for ACH can be disabled for this company s…" at bounding box center [454, 76] width 310 height 7
click at [368, 73] on li "MUFG confirmed to disable prefunding for ACH for this company so the payments c…" at bounding box center [454, 76] width 310 height 7
click at [292, 88] on div "Current Status: The ACH company does not have an offset account, which is causi…" at bounding box center [450, 93] width 329 height 91
click at [308, 80] on li "Message" at bounding box center [454, 83] width 310 height 7
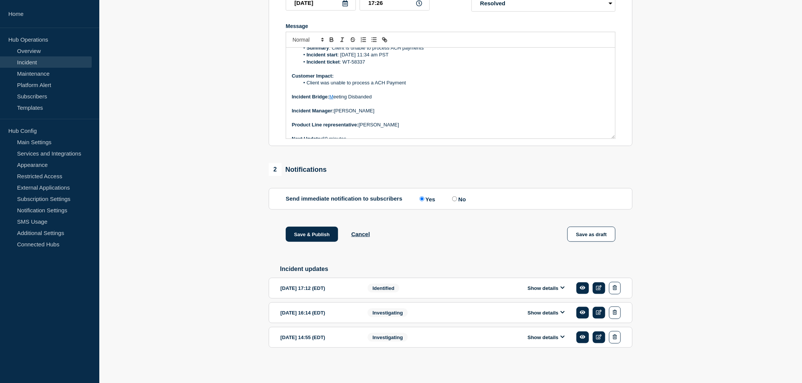
scroll to position [210, 0]
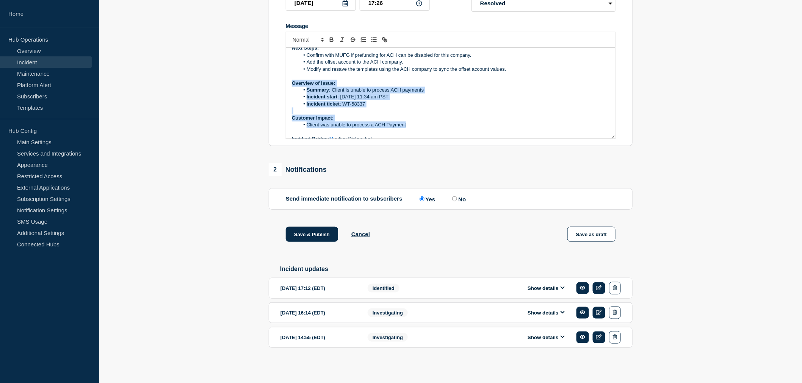
drag, startPoint x: 413, startPoint y: 127, endPoint x: 290, endPoint y: 87, distance: 129.4
click at [290, 87] on div "Current Status: The ACH company does not have an offset account, which is causi…" at bounding box center [450, 93] width 329 height 91
copy div "Overview of issue: Summary : Client is unable to process ACH payments Incident …"
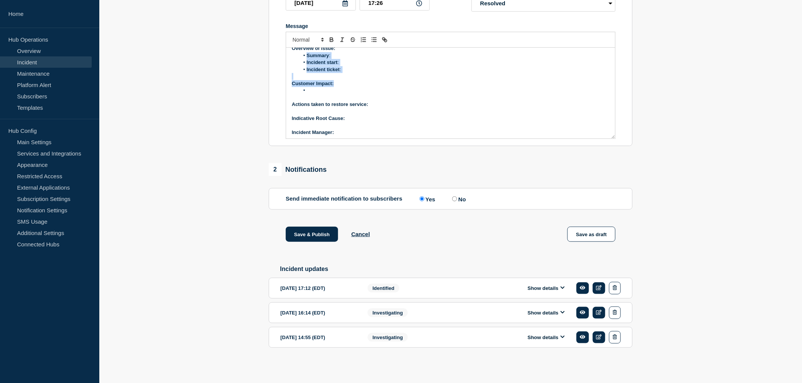
scroll to position [0, 0]
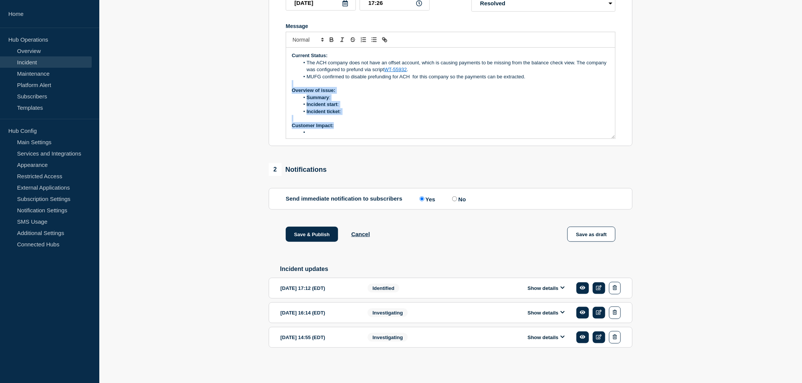
drag, startPoint x: 312, startPoint y: 89, endPoint x: 281, endPoint y: 84, distance: 30.8
click at [281, 84] on section "Title (required) [Banking / DBIQ-E - MUFG- PR] | Severity: 2 | Summary: INC 520…" at bounding box center [451, 44] width 364 height 203
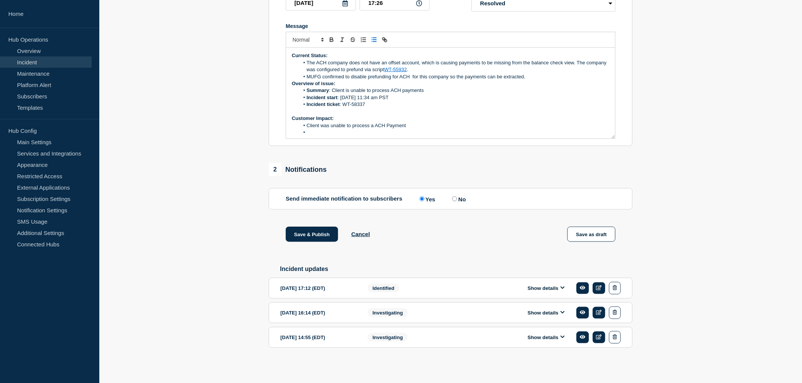
click at [292, 82] on strong "Overview of issue:" at bounding box center [314, 84] width 44 height 6
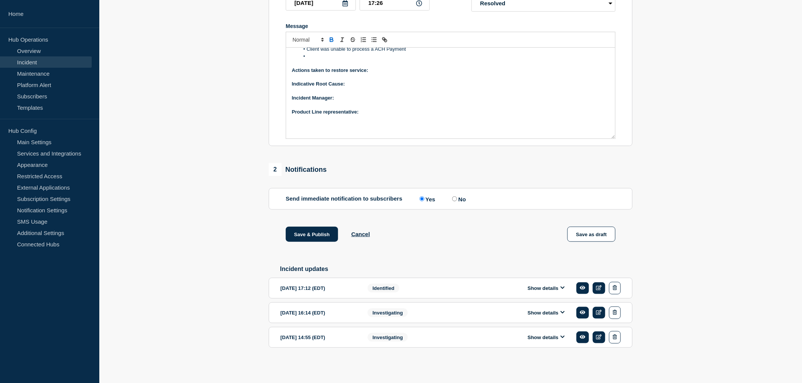
scroll to position [84, 0]
click at [309, 57] on li "Message" at bounding box center [454, 55] width 310 height 7
click at [381, 69] on p "Actions taken to restore service:" at bounding box center [450, 69] width 317 height 7
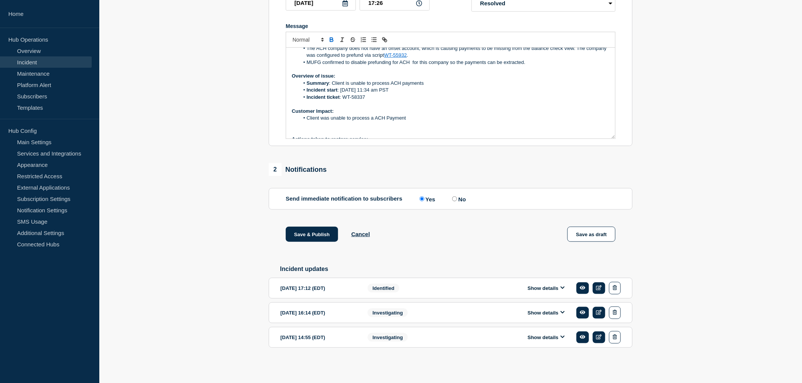
scroll to position [0, 0]
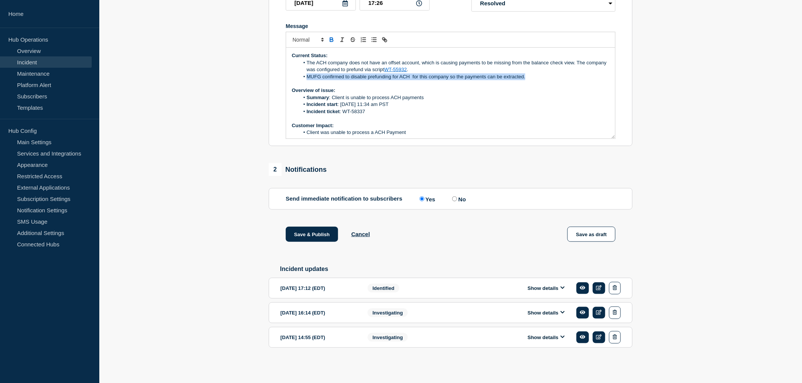
drag, startPoint x: 307, startPoint y: 73, endPoint x: 529, endPoint y: 76, distance: 222.4
click at [529, 76] on li "MUFG confirmed to disable prefunding for ACH for this company so the payments c…" at bounding box center [454, 76] width 310 height 7
copy li "MUFG confirmed to disable prefunding for ACH for this company so the payments c…"
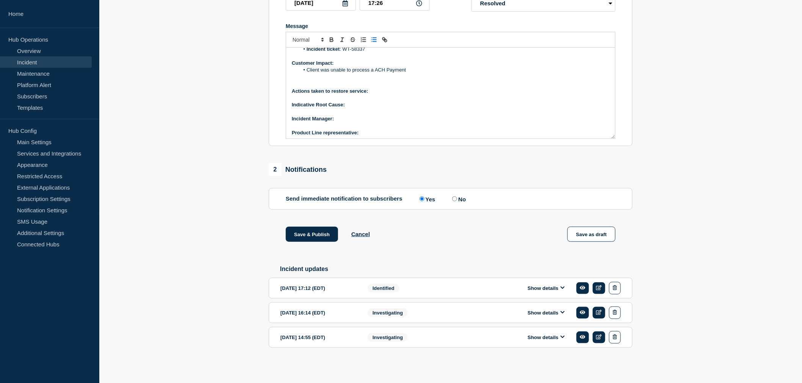
scroll to position [84, 0]
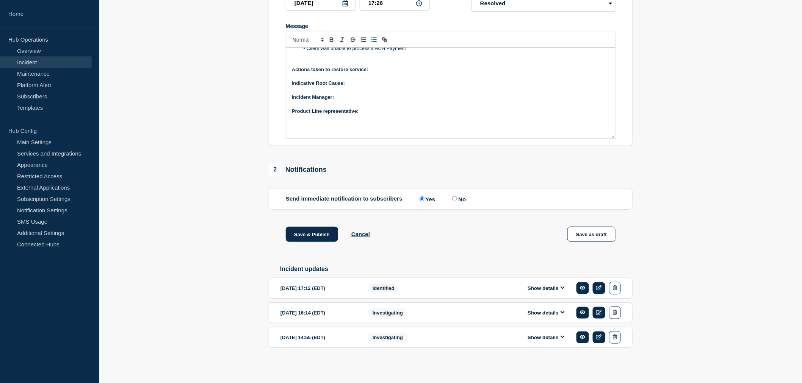
click at [377, 67] on p "Actions taken to restore service:" at bounding box center [450, 69] width 317 height 7
drag, startPoint x: 370, startPoint y: 66, endPoint x: 420, endPoint y: 69, distance: 50.9
click at [420, 69] on strong "Actions taken to restore service: workaround Provided -" at bounding box center [357, 70] width 131 height 6
click at [439, 82] on p "Message" at bounding box center [450, 83] width 317 height 7
click at [361, 87] on p "Indicative Root Cause:" at bounding box center [450, 90] width 317 height 7
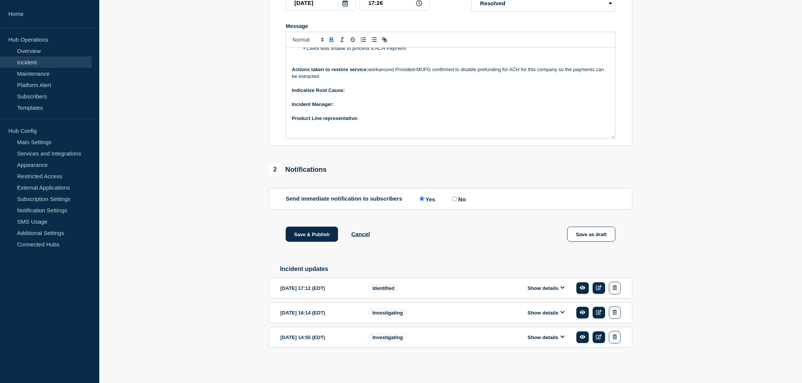
click at [357, 94] on p "Message" at bounding box center [450, 97] width 317 height 7
click at [357, 89] on p "Indicative Root Cause:" at bounding box center [450, 90] width 317 height 7
click at [356, 88] on strong "Indicative Root Cause: Cobfiguration" at bounding box center [336, 91] width 88 height 6
drag, startPoint x: 387, startPoint y: 92, endPoint x: 348, endPoint y: 88, distance: 39.6
click at [348, 88] on p "Indicative Root Cause: Configuration" at bounding box center [450, 90] width 317 height 7
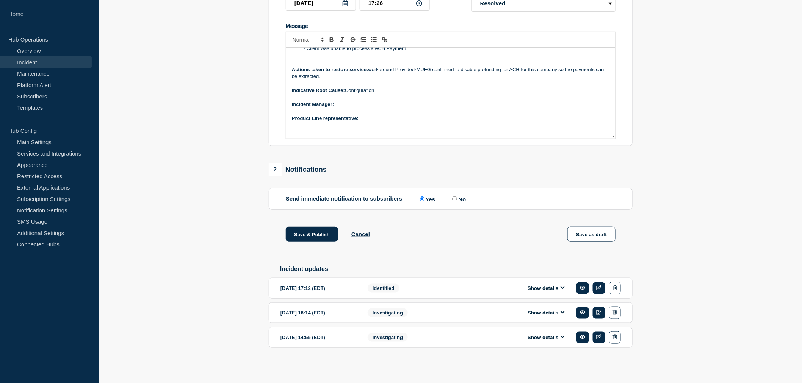
click at [345, 103] on p "﻿Incident Manager:" at bounding box center [450, 104] width 317 height 7
drag, startPoint x: 366, startPoint y: 102, endPoint x: 336, endPoint y: 103, distance: 29.6
click at [336, 103] on p "﻿Incident Manager: Neena Goel" at bounding box center [450, 104] width 317 height 7
click at [434, 103] on p "﻿Incident Manager: Neena Goel" at bounding box center [450, 104] width 317 height 7
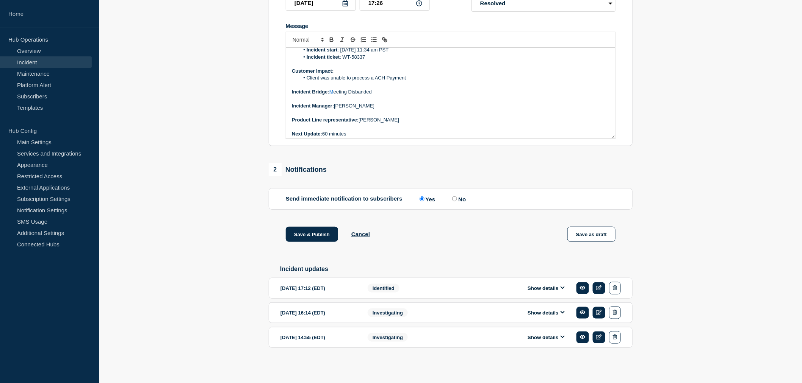
scroll to position [281, 0]
drag, startPoint x: 400, startPoint y: 116, endPoint x: 287, endPoint y: 116, distance: 113.6
click at [287, 116] on div "Current Status: The ACH company does not have an offset account, which is causi…" at bounding box center [450, 93] width 329 height 91
copy p "Product Line representative: Brian McAllister"
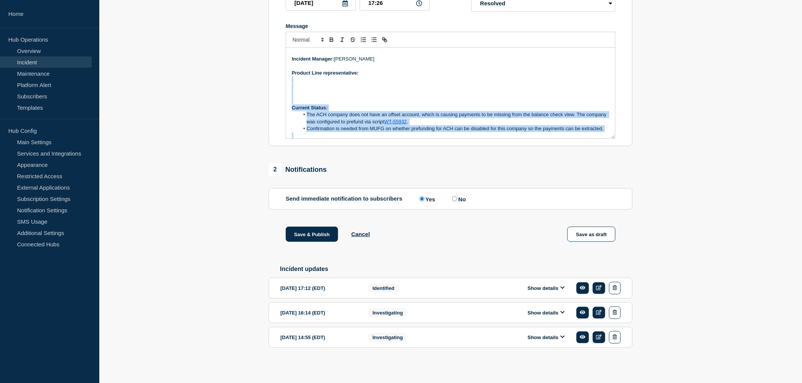
scroll to position [178, 0]
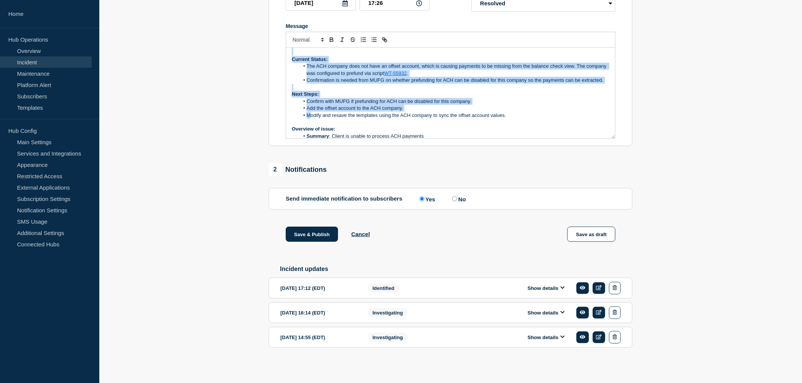
drag, startPoint x: 366, startPoint y: 130, endPoint x: 309, endPoint y: 119, distance: 58.6
click at [309, 119] on div "Current Status: The ACH company does not have an offset account, which is causi…" at bounding box center [450, 93] width 329 height 91
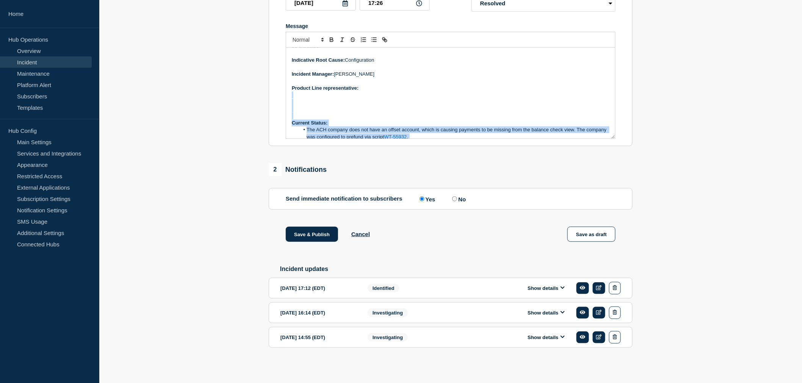
scroll to position [126, 0]
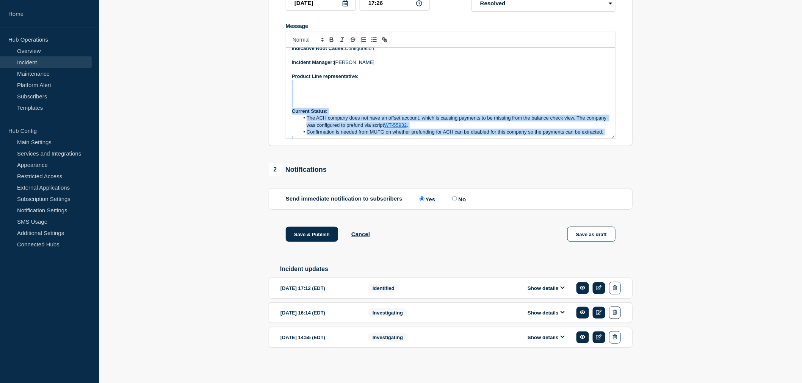
click at [361, 81] on p "Message" at bounding box center [450, 83] width 317 height 7
click at [366, 75] on p "Product Line representative:" at bounding box center [450, 76] width 317 height 7
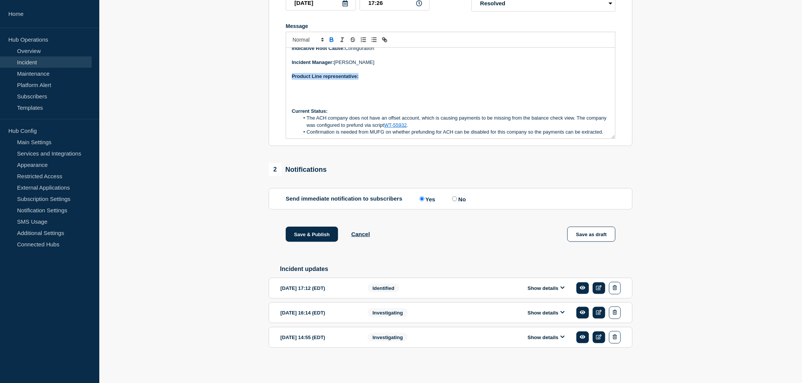
drag, startPoint x: 366, startPoint y: 75, endPoint x: 288, endPoint y: 73, distance: 77.3
click at [288, 73] on div "Current Status: The ACH company does not have an offset account, which is causi…" at bounding box center [450, 93] width 329 height 91
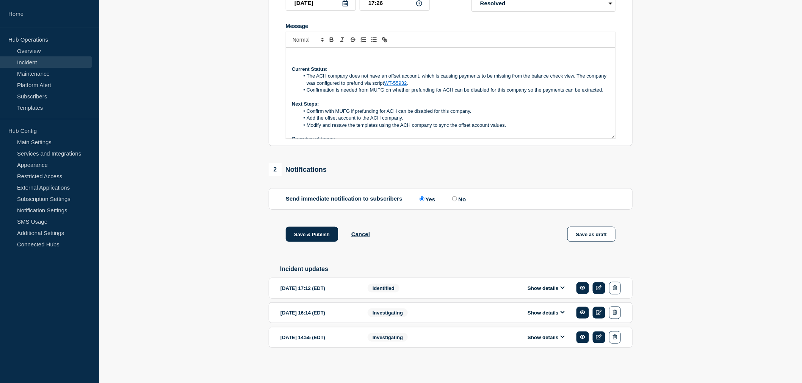
scroll to position [210, 0]
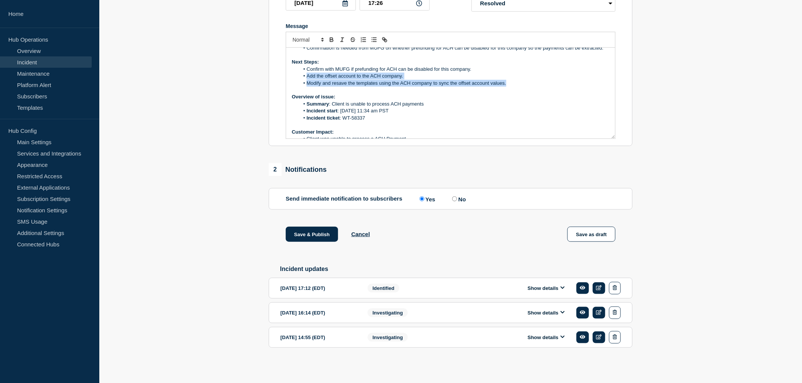
drag, startPoint x: 515, startPoint y: 88, endPoint x: 304, endPoint y: 81, distance: 211.1
click at [304, 81] on ol "Confirm with MUFG if prefunding for ACH can be disabled for this company. Add t…" at bounding box center [450, 76] width 317 height 21
click at [306, 80] on span "Message" at bounding box center [306, 76] width 0 height 7
drag, startPoint x: 307, startPoint y: 73, endPoint x: 513, endPoint y: 89, distance: 206.3
click at [513, 87] on ol "Confirm with MUFG if prefunding for ACH can be disabled for this company. Add t…" at bounding box center [450, 76] width 317 height 21
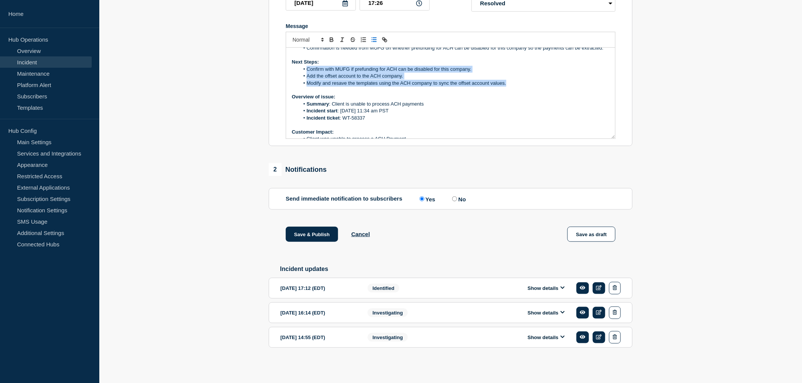
copy ol "Confirm with MUFG if prefunding for ACH can be disabled for this company. Add t…"
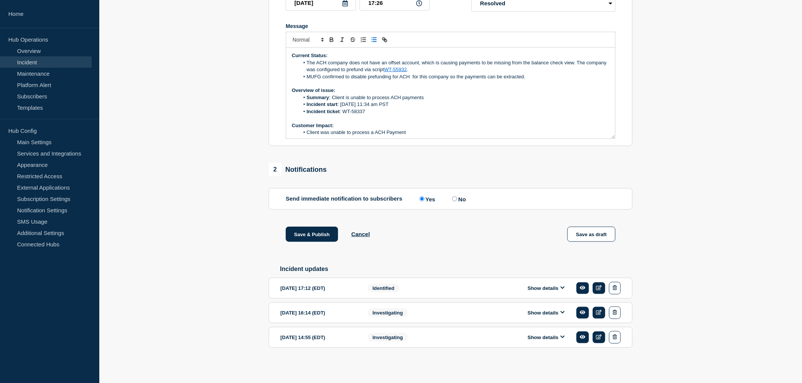
scroll to position [42, 0]
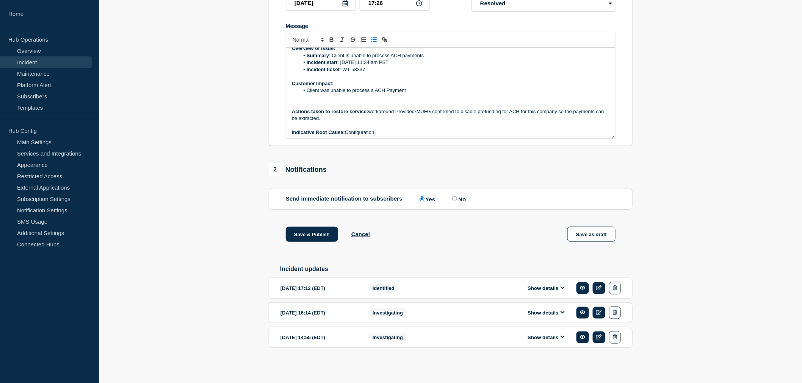
click at [293, 98] on p "Message" at bounding box center [450, 97] width 317 height 7
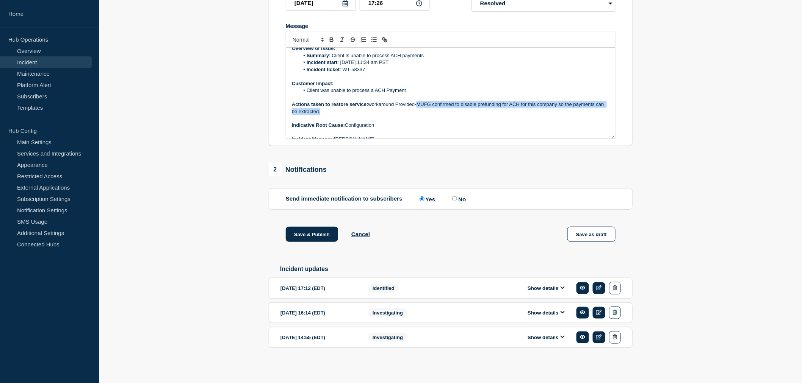
drag, startPoint x: 420, startPoint y: 101, endPoint x: 430, endPoint y: 111, distance: 13.9
click at [430, 111] on p "Actions taken to restore service: workaround Provided - MUFG confirmed to disab…" at bounding box center [450, 108] width 317 height 14
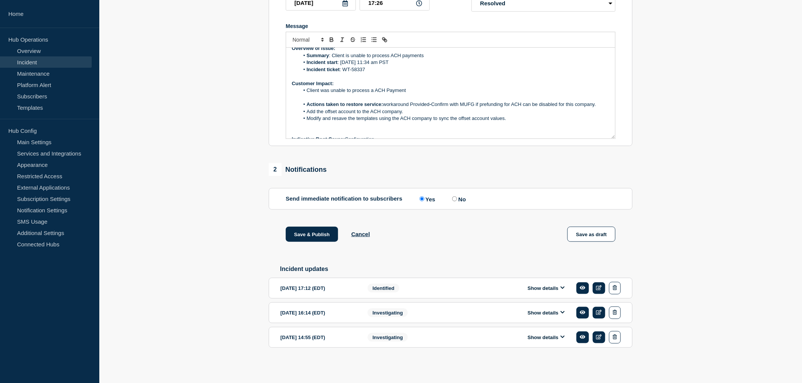
click at [307, 102] on strong "Actions taken to restore service:" at bounding box center [344, 105] width 77 height 6
click at [471, 101] on p "Actions taken to restore service: workaround Provided - Confirm with MUFG if pr…" at bounding box center [450, 104] width 317 height 7
drag, startPoint x: 519, startPoint y: 102, endPoint x: 582, endPoint y: 111, distance: 63.5
click at [582, 111] on div "Current Status: The ACH company does not have an offset account, which is causi…" at bounding box center [450, 93] width 329 height 91
click at [569, 115] on li "Modify and resave the templates using the ACH company to sync the offset accoun…" at bounding box center [454, 118] width 310 height 7
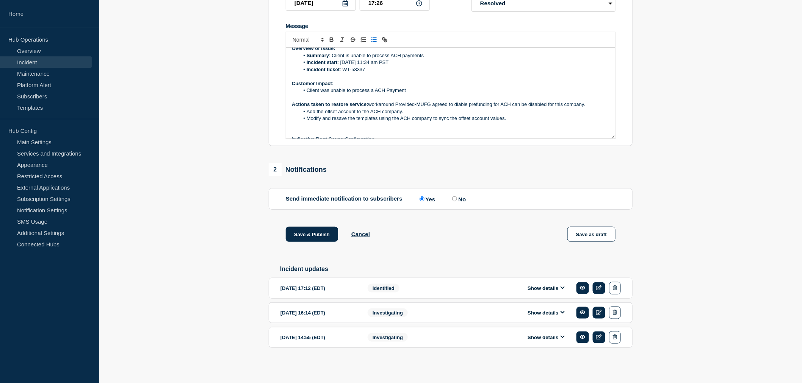
drag, startPoint x: 555, startPoint y: 100, endPoint x: 563, endPoint y: 103, distance: 8.5
click at [555, 101] on p "Actions taken to restore service: workaround Provided - MUFG agreed to diable p…" at bounding box center [450, 104] width 317 height 7
click at [307, 109] on li "Add the offset account to the ACH company." at bounding box center [454, 111] width 310 height 7
drag, startPoint x: 338, startPoint y: 109, endPoint x: 307, endPoint y: 107, distance: 30.7
click at [307, 108] on li "Permanent fix - Add the offset account to the ACH company." at bounding box center [454, 111] width 310 height 7
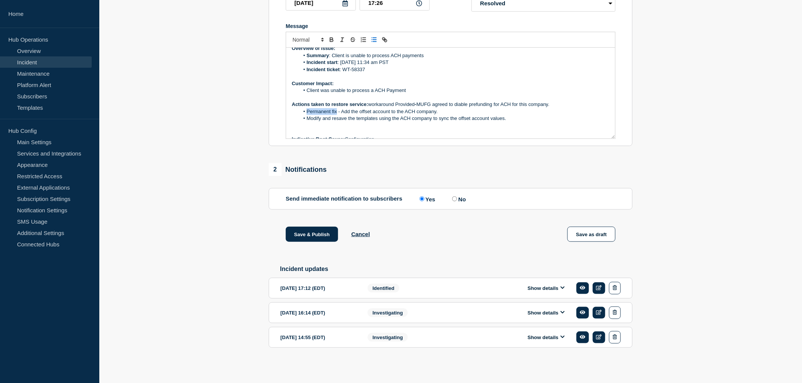
click at [307, 108] on li "Permanent fix - Add the offset account to the ACH company." at bounding box center [454, 111] width 310 height 7
drag, startPoint x: 338, startPoint y: 108, endPoint x: 305, endPoint y: 106, distance: 33.8
click at [305, 108] on li "﻿ Permanent fix - Add the offset account to the ACH company." at bounding box center [454, 111] width 310 height 7
click at [289, 110] on div "Current Status: The ACH company does not have an offset account, which is causi…" at bounding box center [450, 93] width 329 height 91
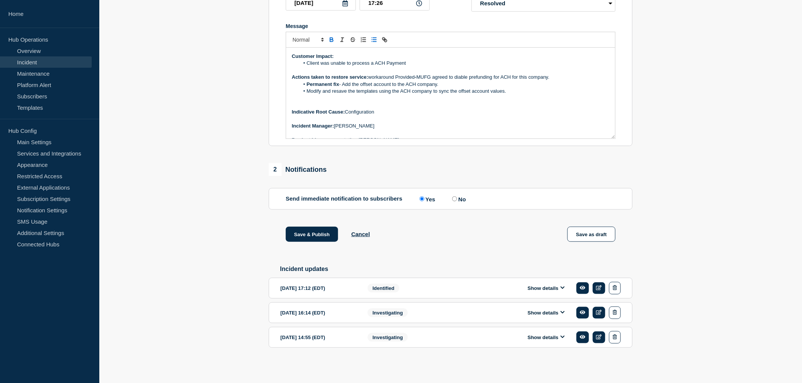
scroll to position [84, 0]
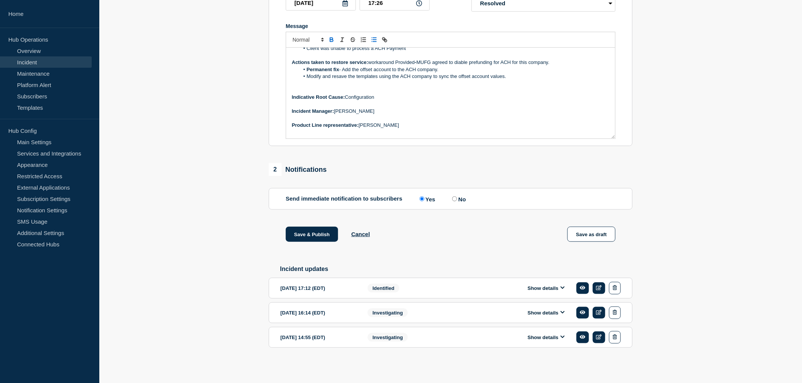
click at [294, 83] on p "Message" at bounding box center [450, 83] width 317 height 7
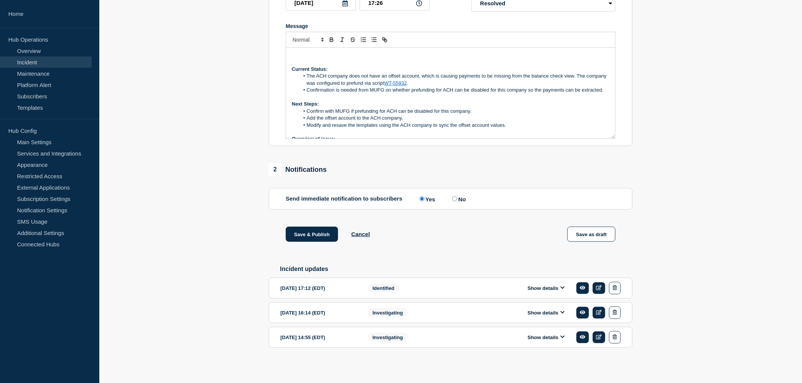
scroll to position [281, 0]
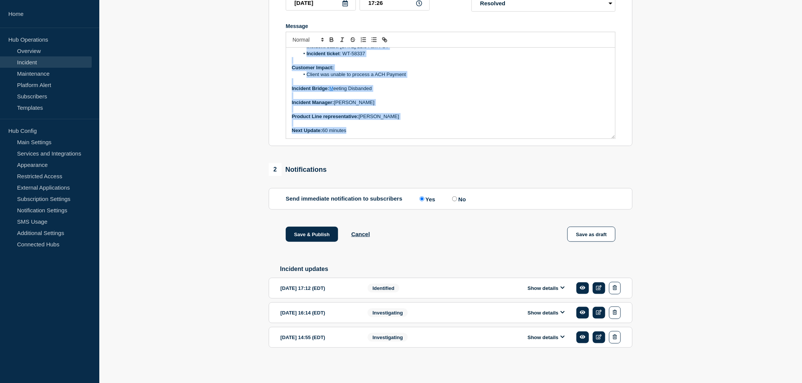
drag, startPoint x: 291, startPoint y: 64, endPoint x: 366, endPoint y: 170, distance: 130.3
click at [366, 170] on div "1 Provide details Title (required) [Banking / DBIQ-E - MUFG- PR] | Severity: 2 …" at bounding box center [450, 145] width 372 height 454
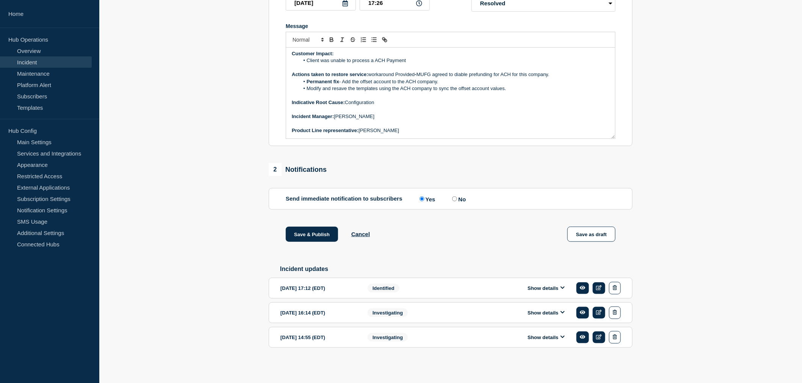
scroll to position [190, 0]
click at [309, 237] on button "Save & Publish" at bounding box center [312, 234] width 52 height 15
